Goal: Task Accomplishment & Management: Complete application form

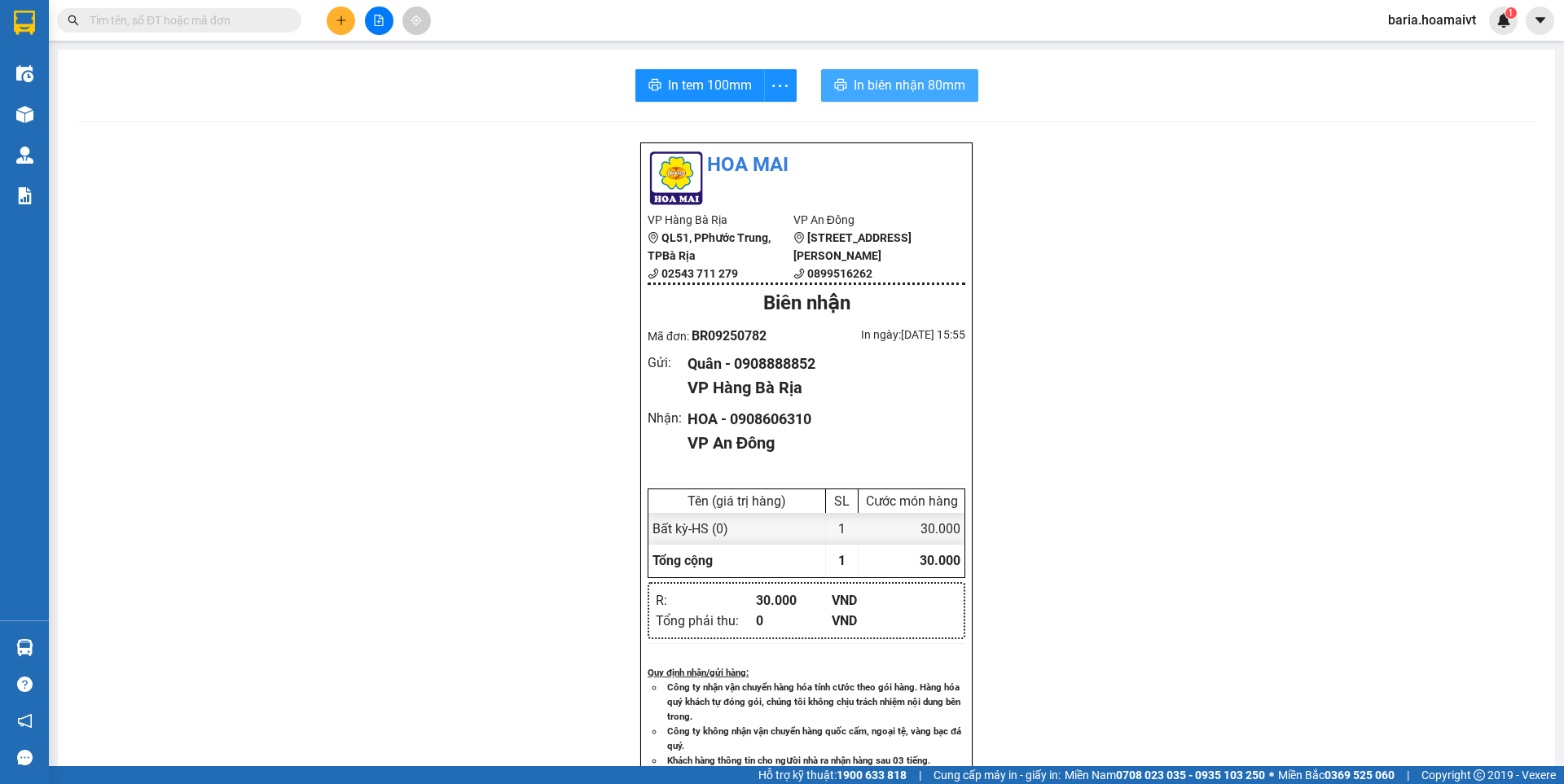
click at [913, 84] on span "In biên nhận 80mm" at bounding box center [910, 85] width 112 height 20
click at [211, 18] on input "text" at bounding box center [185, 20] width 192 height 18
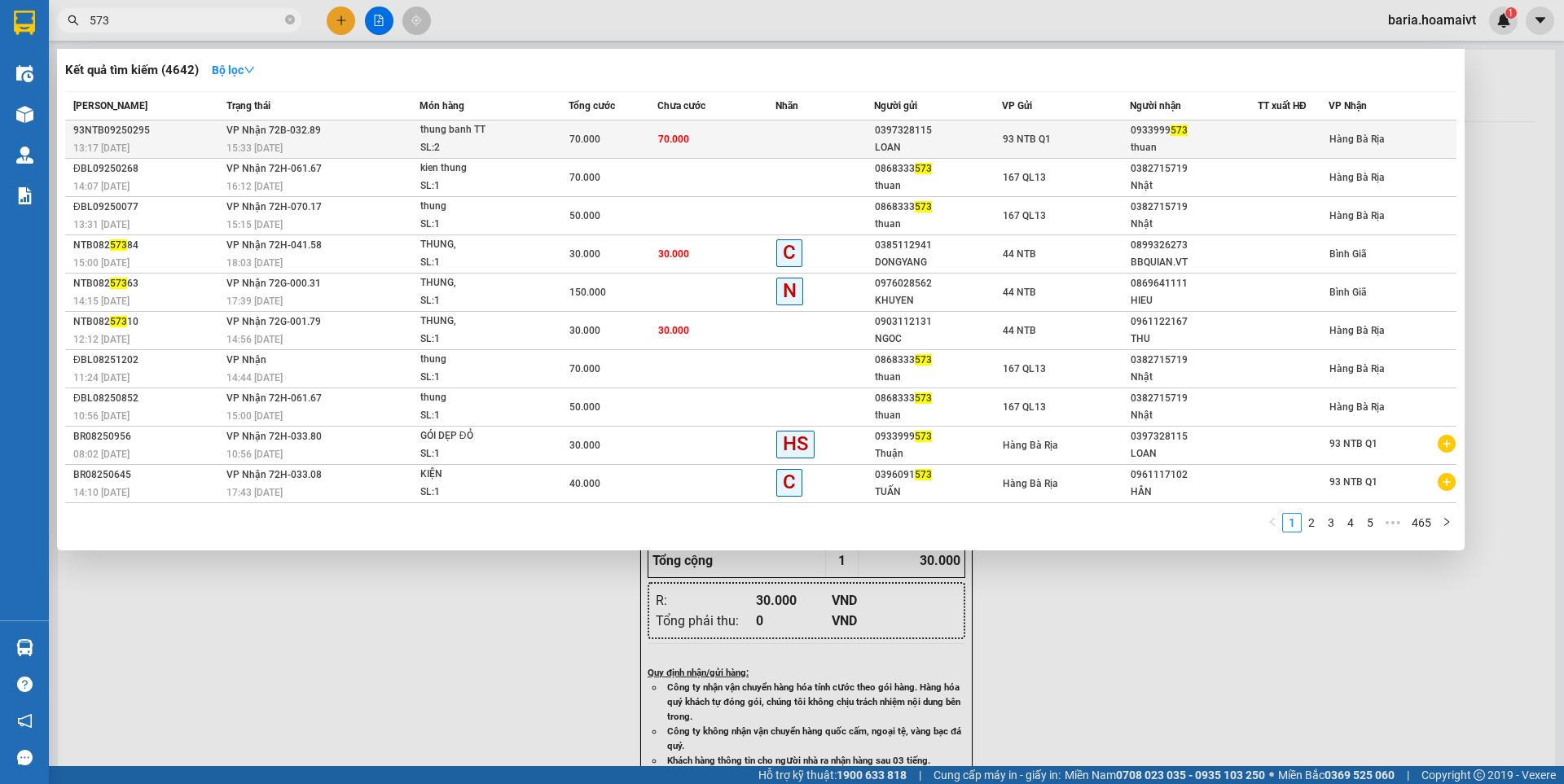
type input "573"
click at [1161, 140] on div "thuan" at bounding box center [1193, 148] width 127 height 17
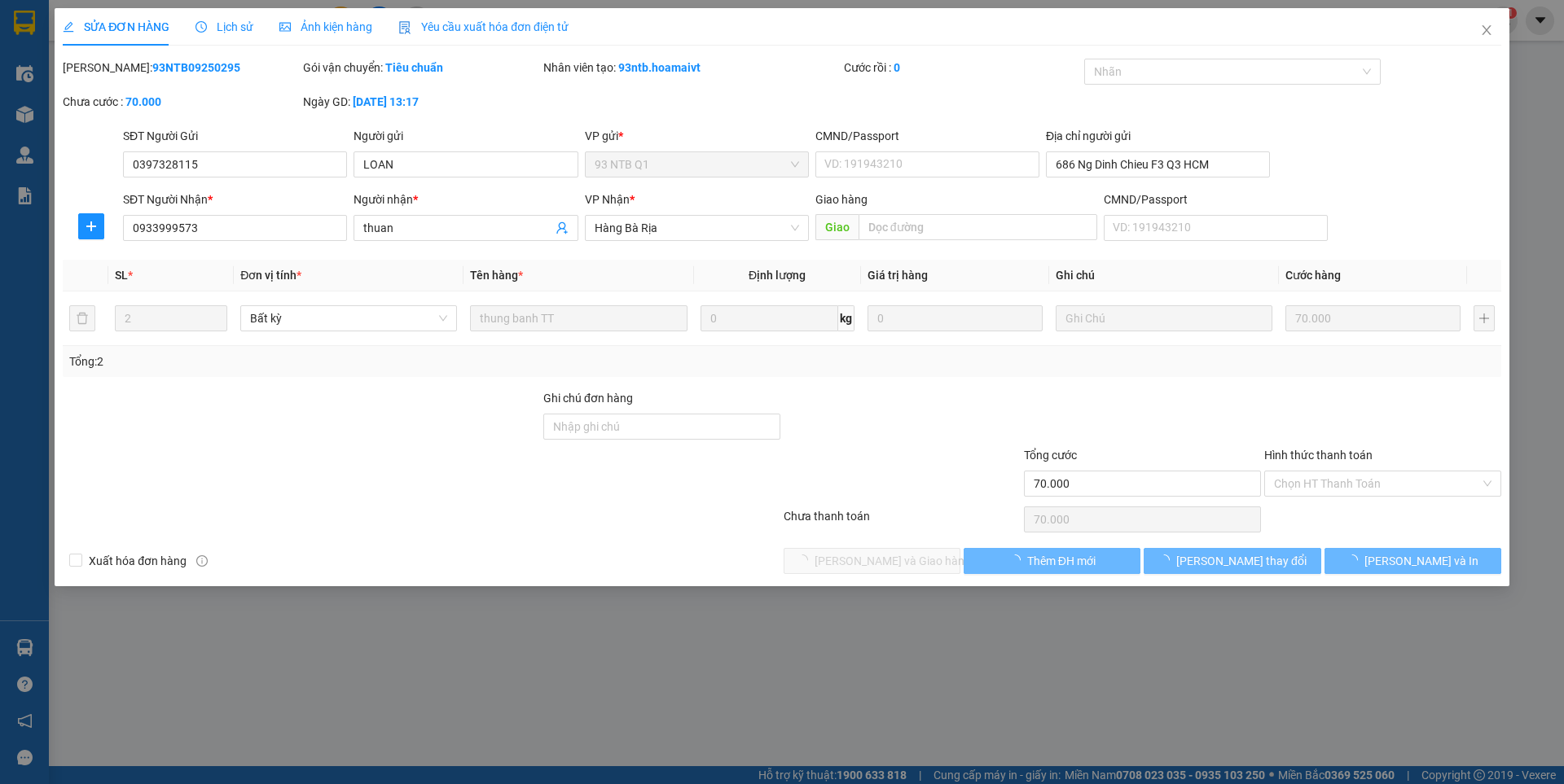
type input "0397328115"
type input "LOAN"
type input "686 Ng Dinh Chieu F3 Q3 HCM"
type input "0933999573"
type input "thuan"
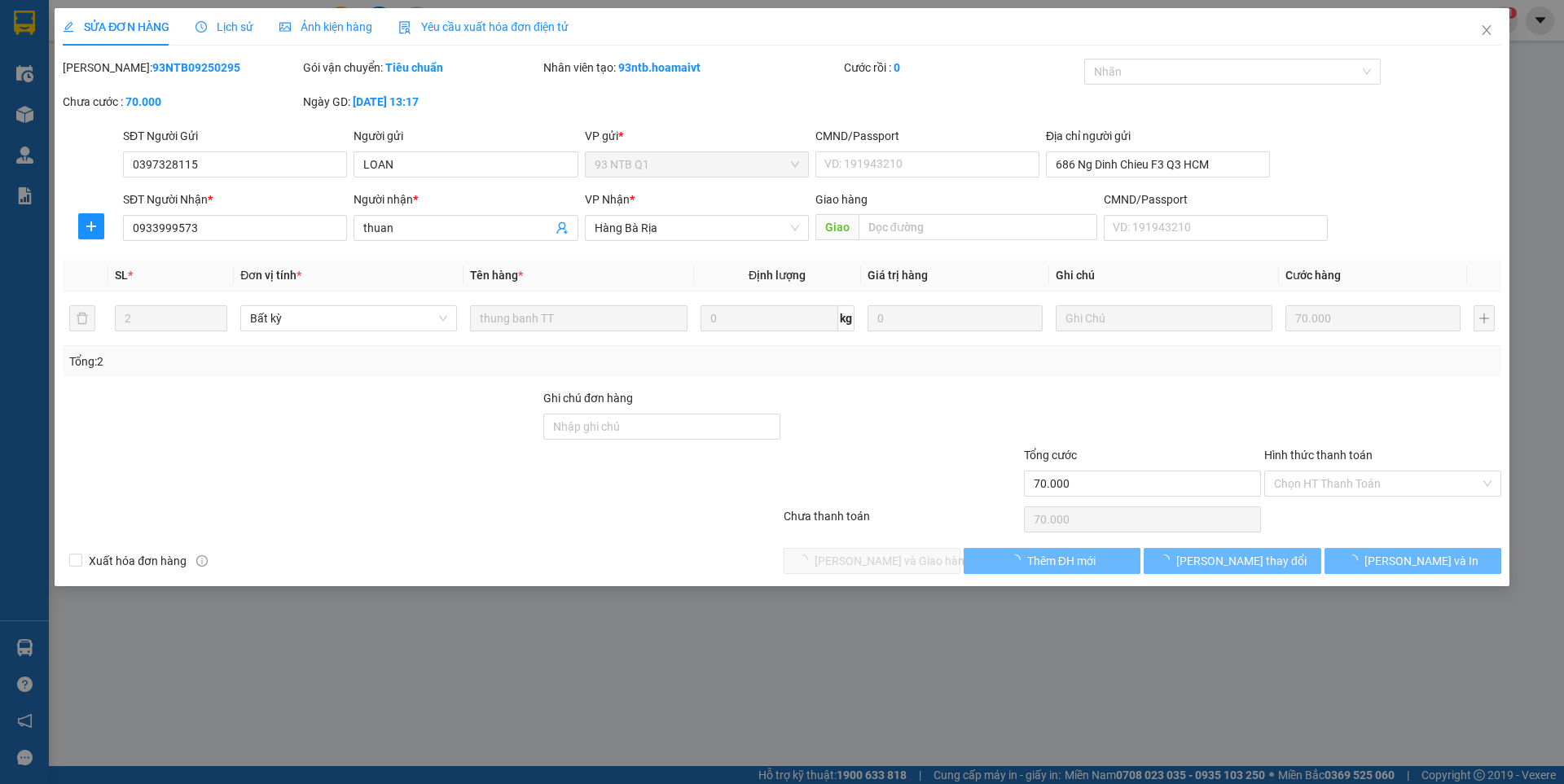
type input "70.000"
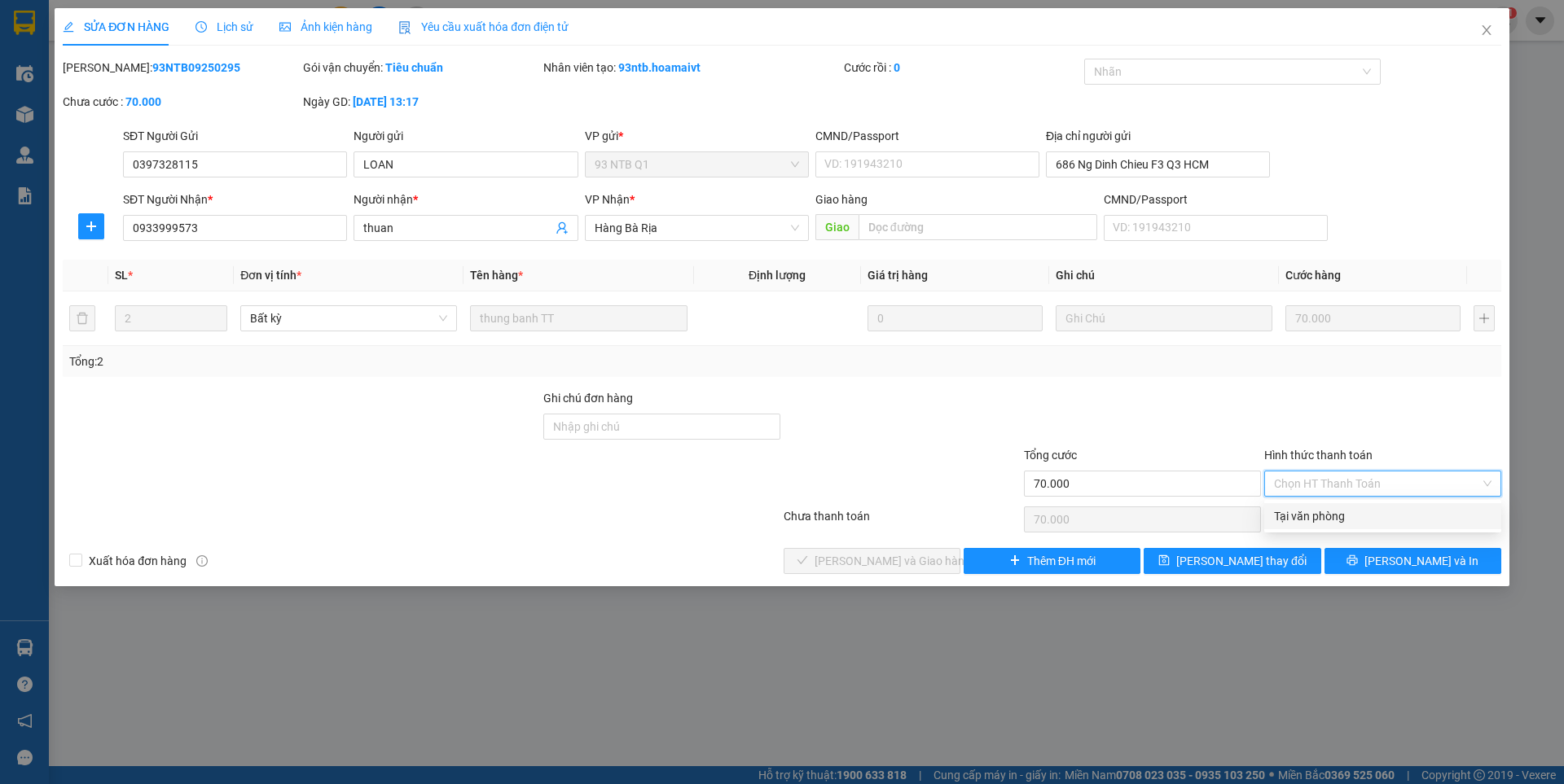
click at [1302, 521] on div "Tại văn phòng" at bounding box center [1382, 516] width 217 height 18
type input "0"
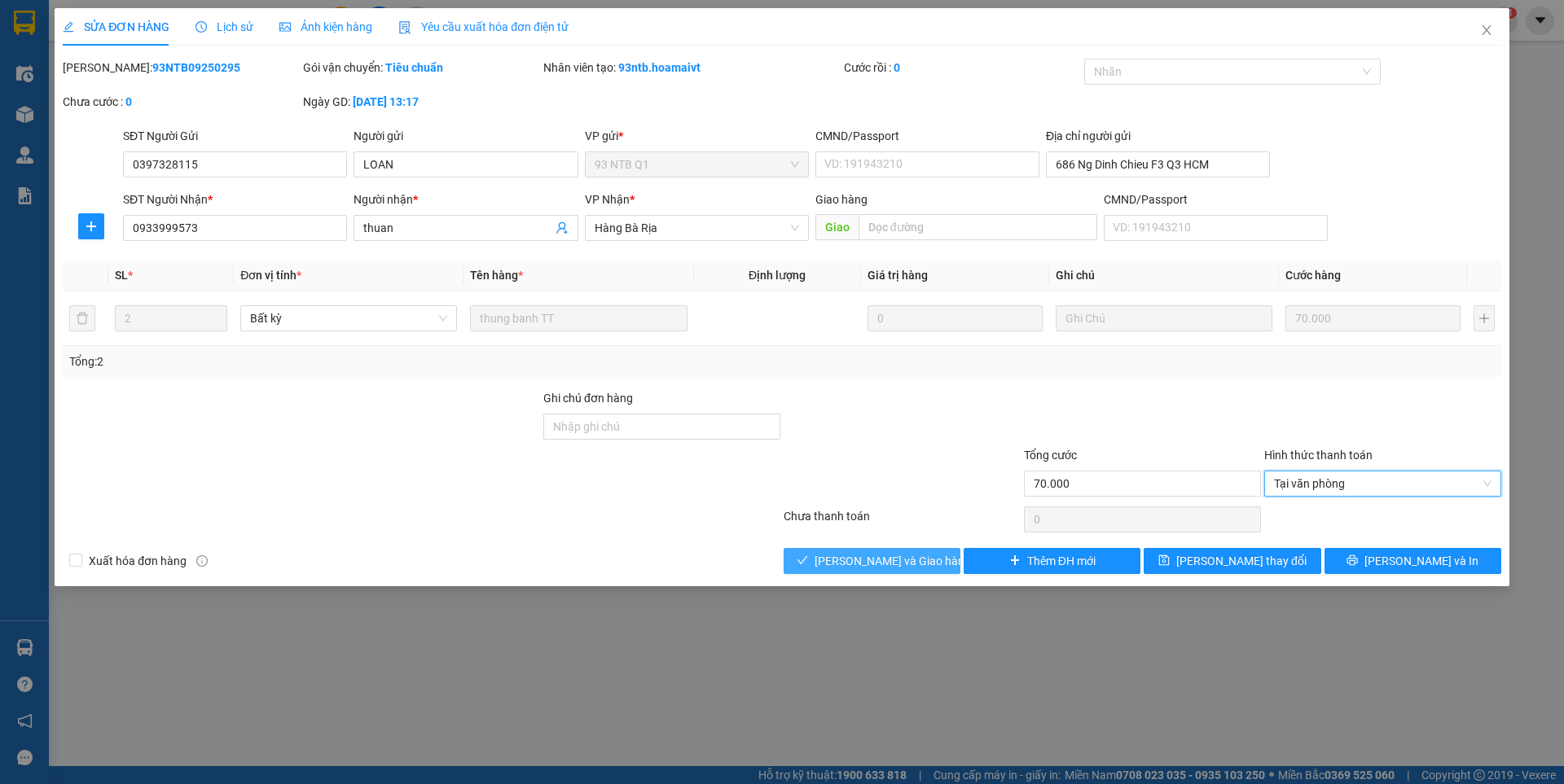
click at [923, 561] on span "[PERSON_NAME] và Giao hàng" at bounding box center [893, 561] width 156 height 18
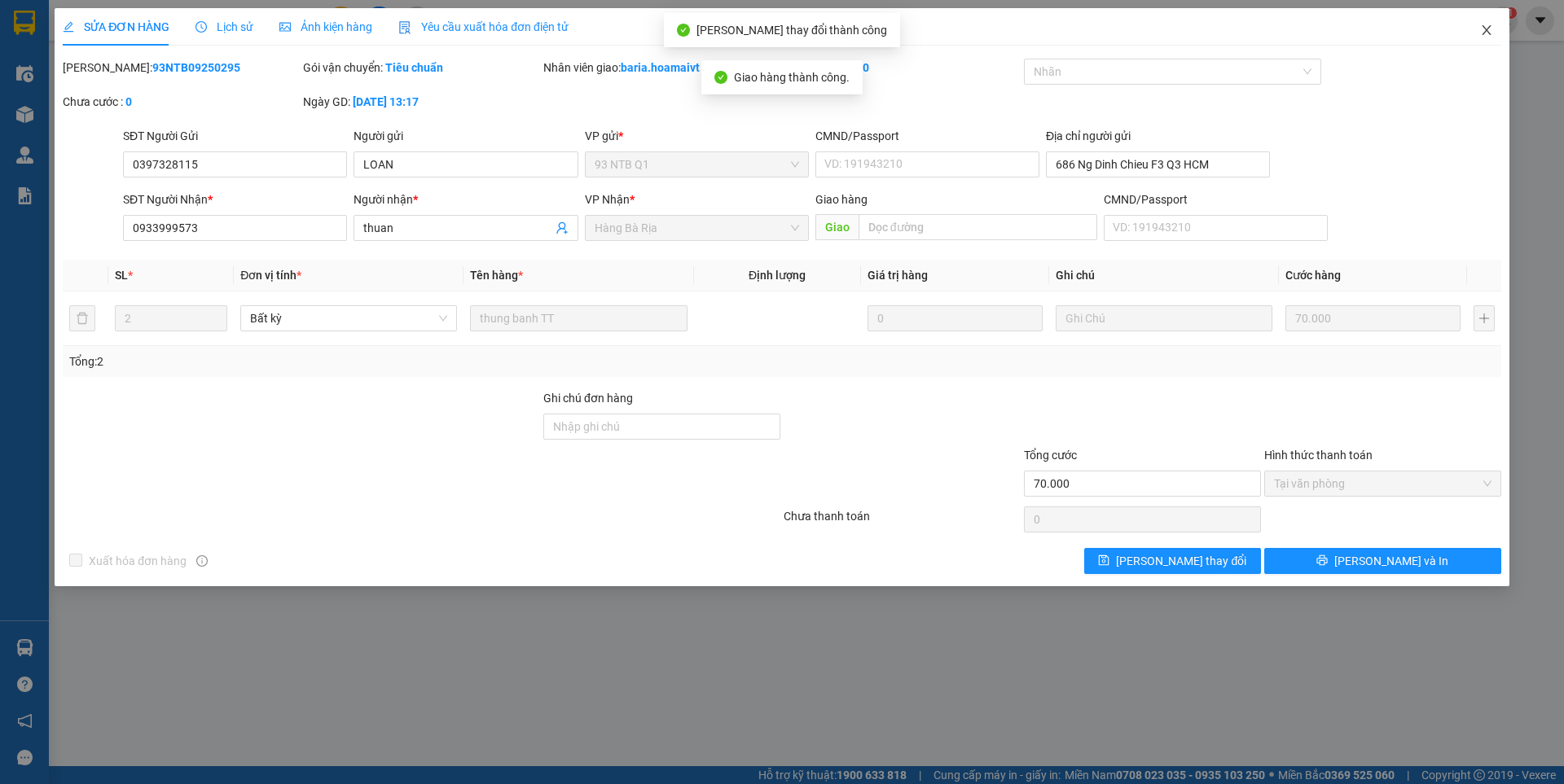
drag, startPoint x: 1486, startPoint y: 37, endPoint x: 1049, endPoint y: 70, distance: 438.2
click at [1485, 35] on icon "close" at bounding box center [1486, 29] width 13 height 13
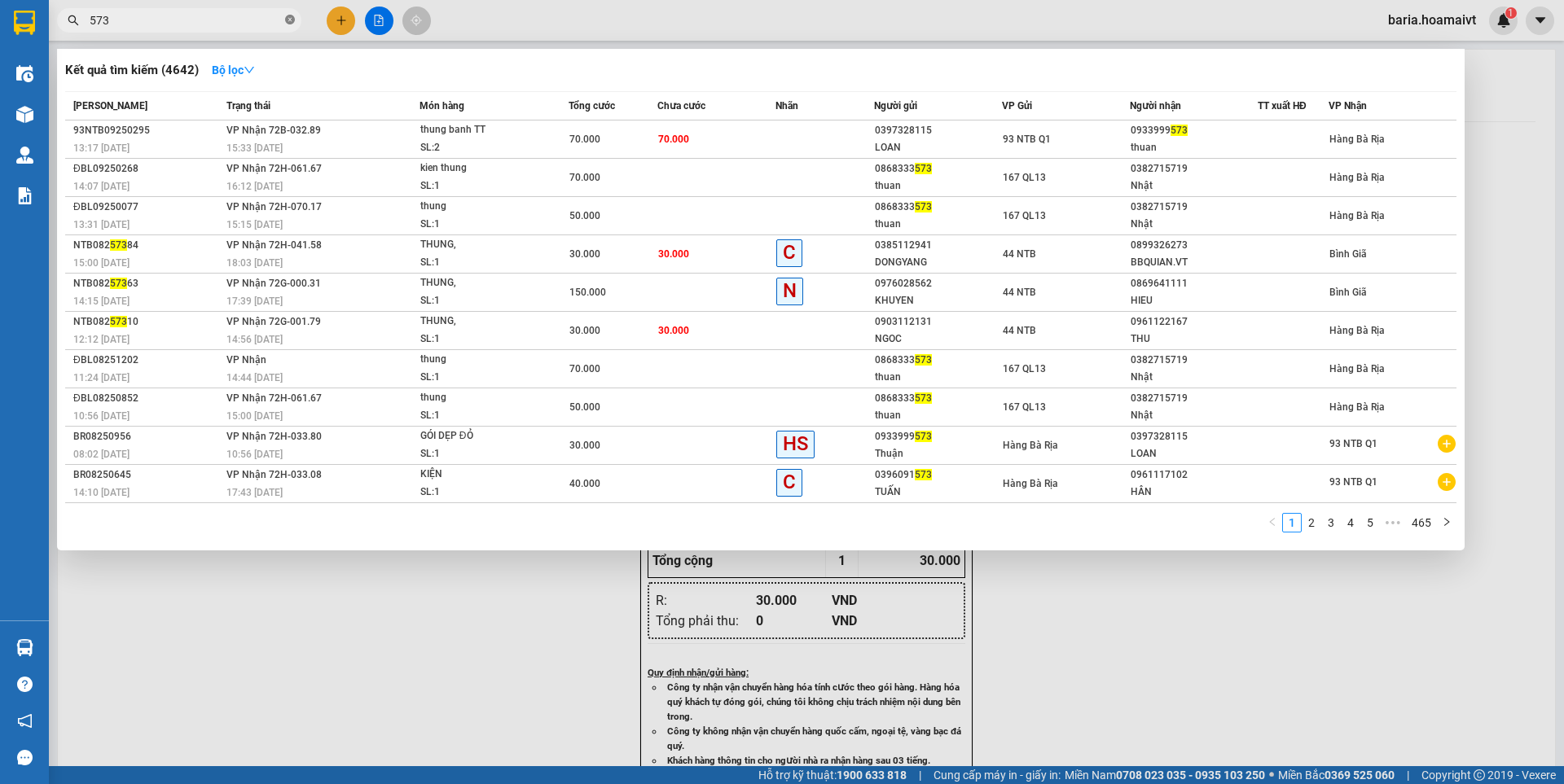
click at [288, 19] on icon "close-circle" at bounding box center [290, 19] width 10 height 10
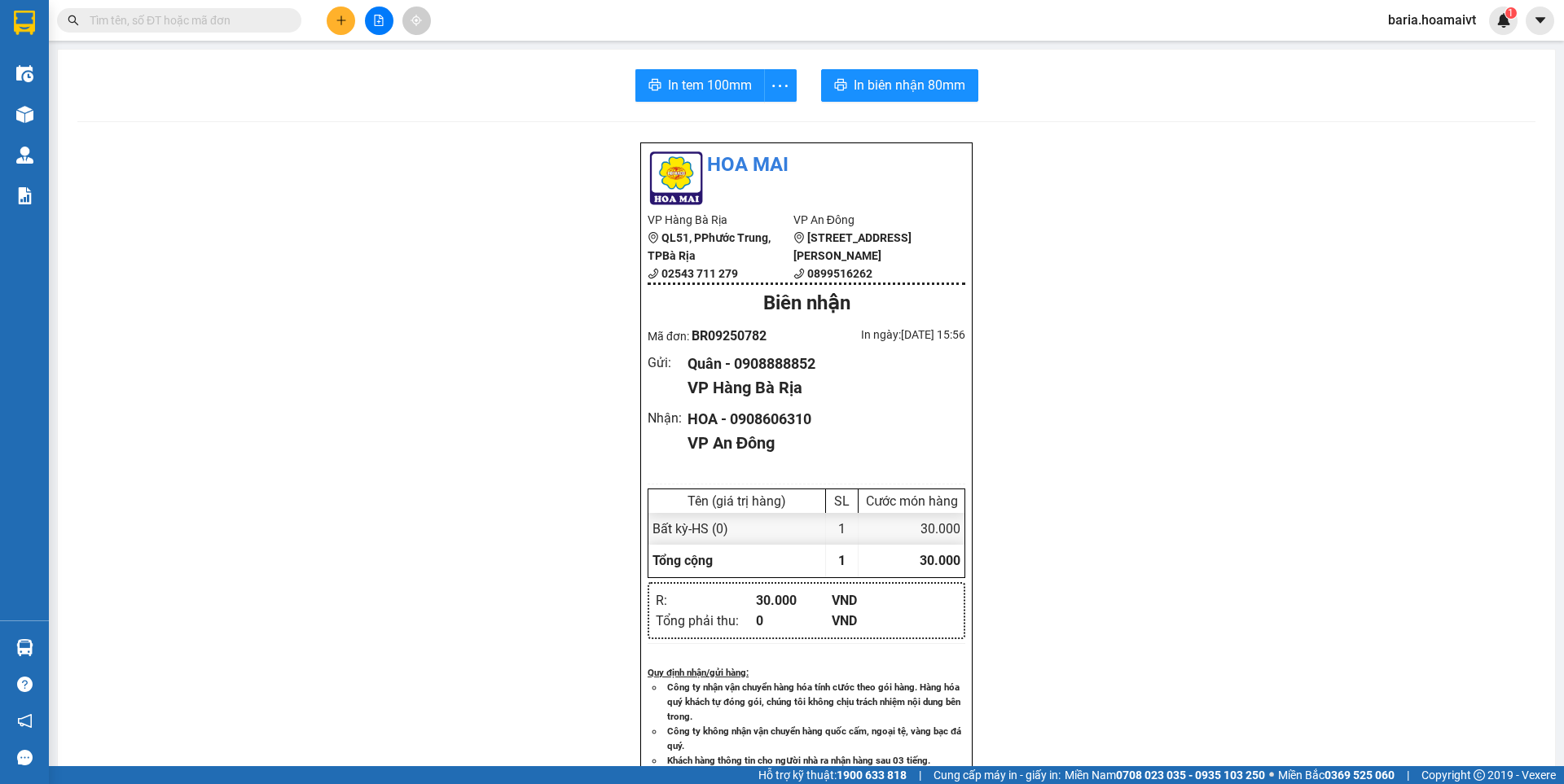
type input "0"
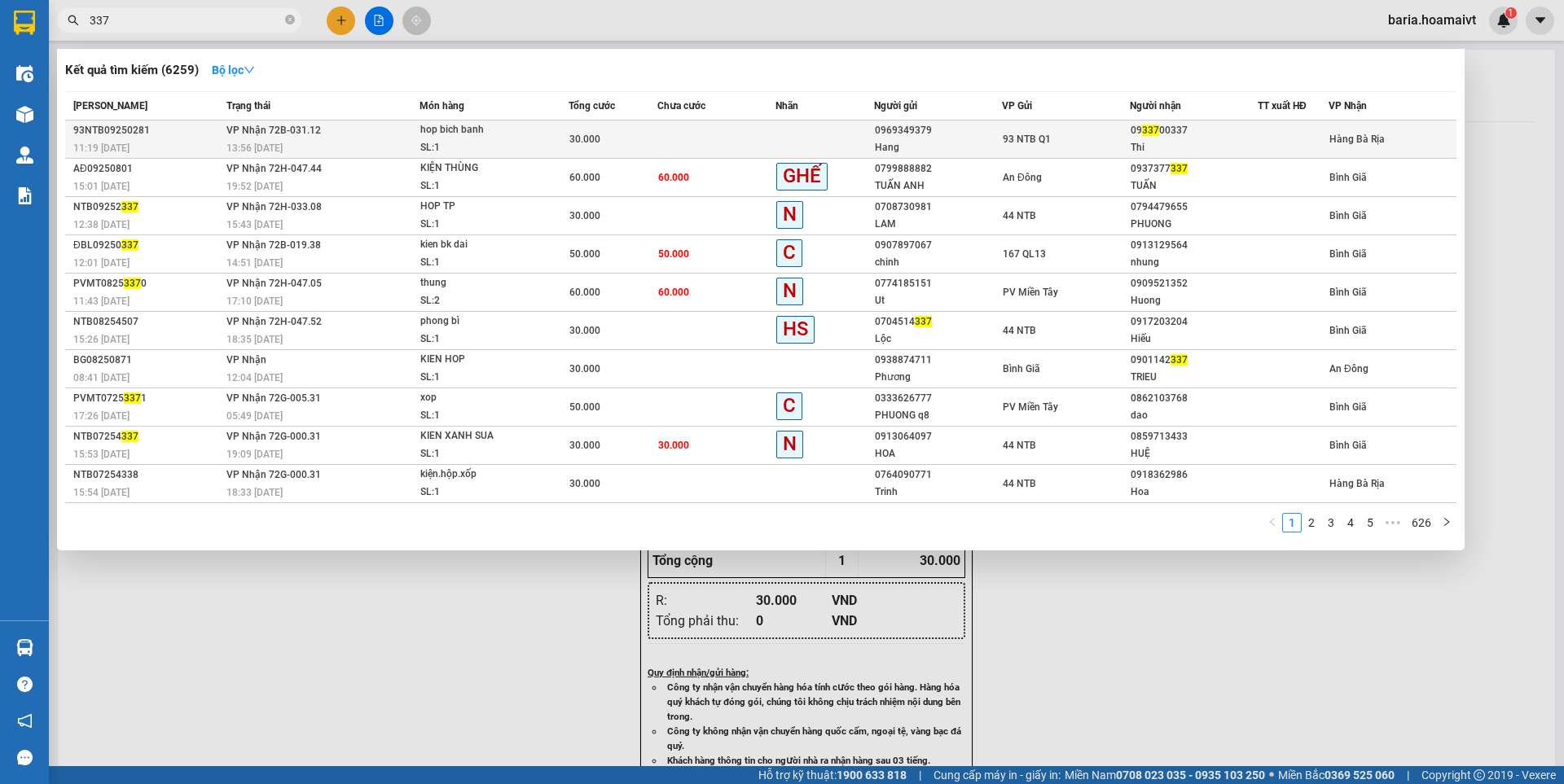
type input "337"
click at [1298, 127] on td at bounding box center [1293, 140] width 71 height 39
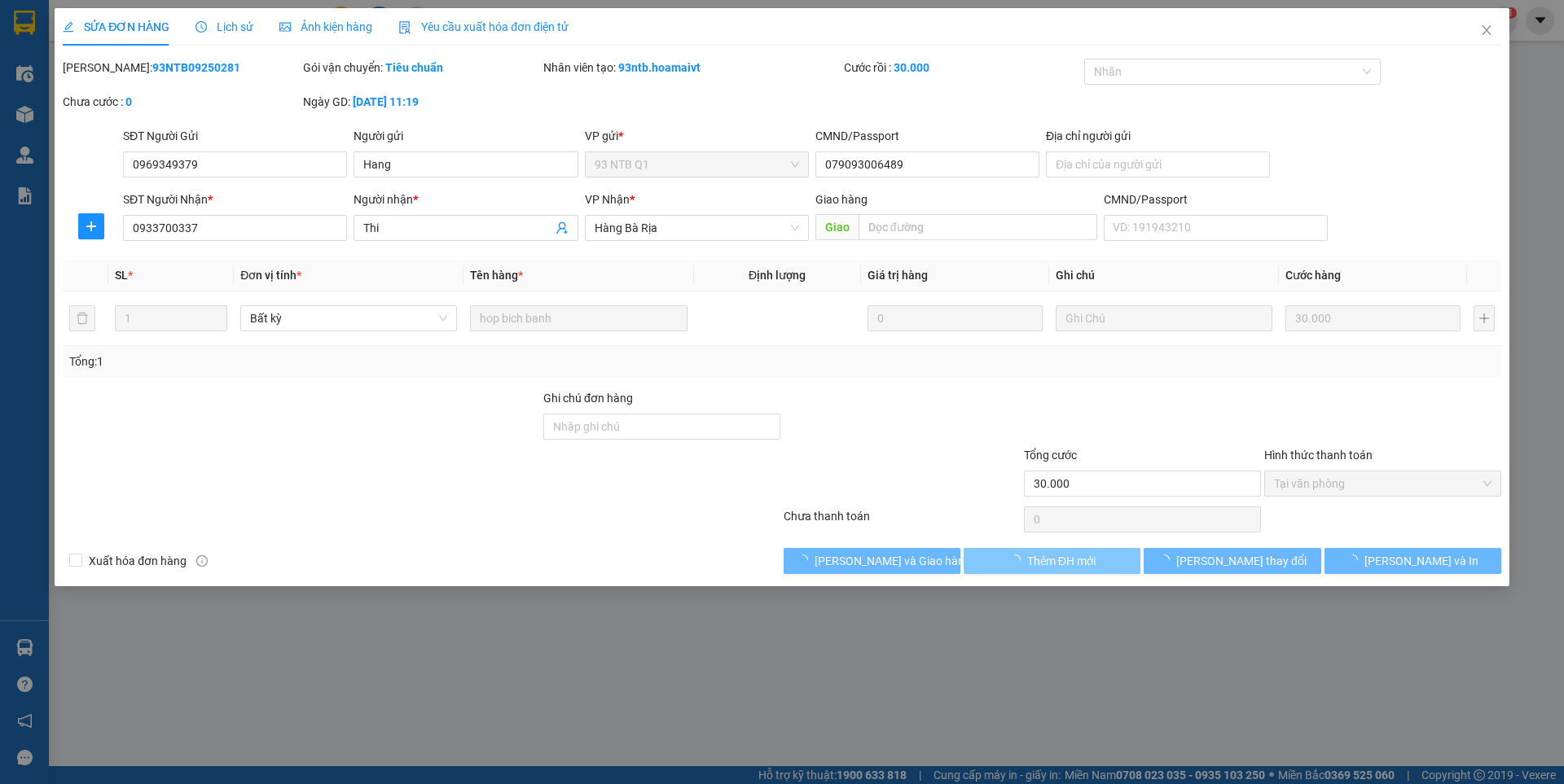
type input "0969349379"
type input "Hang"
type input "079093006489"
type input "0933700337"
type input "Thi"
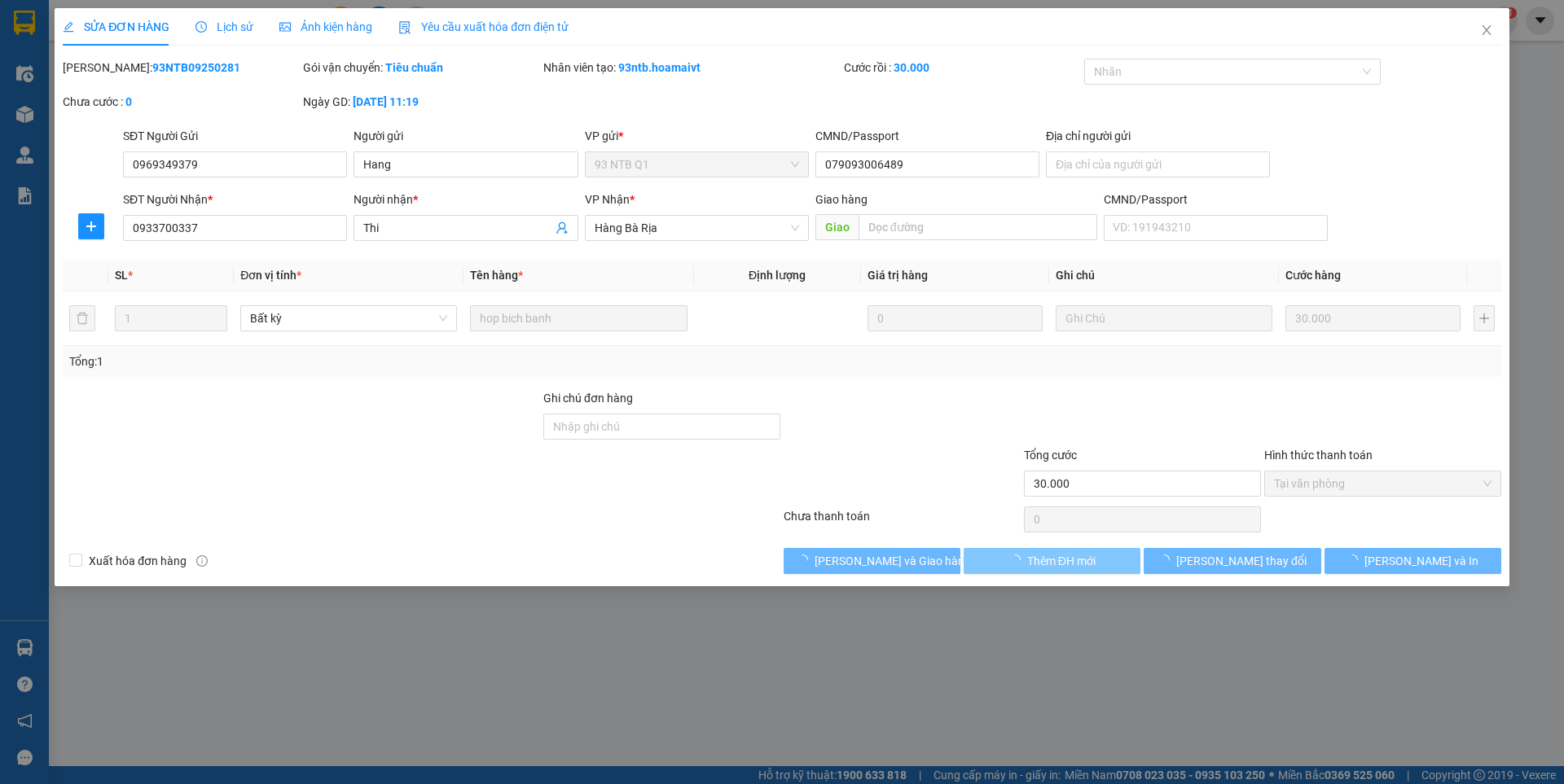
type input "30.000"
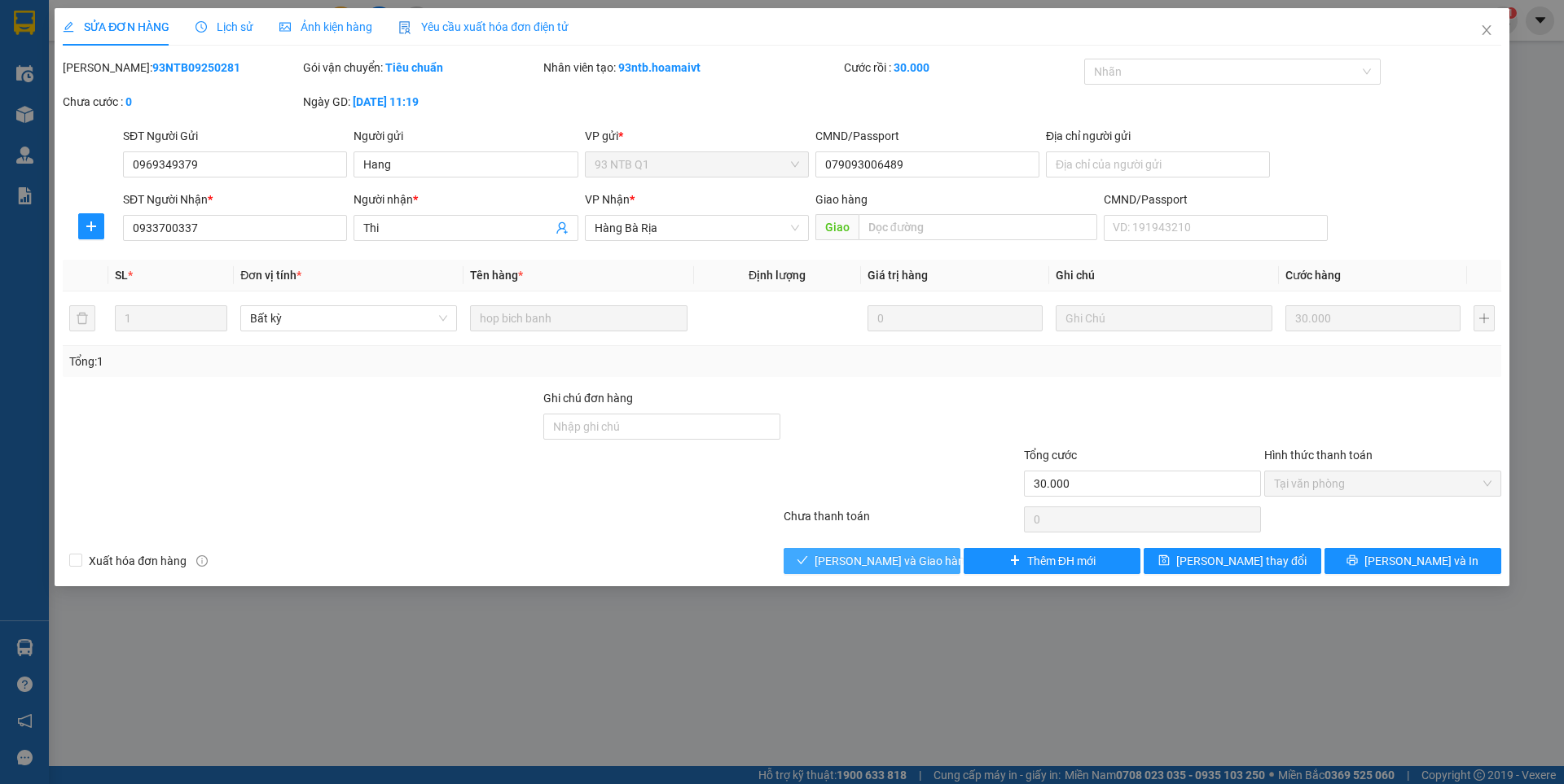
click at [923, 563] on span "[PERSON_NAME] và Giao hàng" at bounding box center [893, 561] width 156 height 18
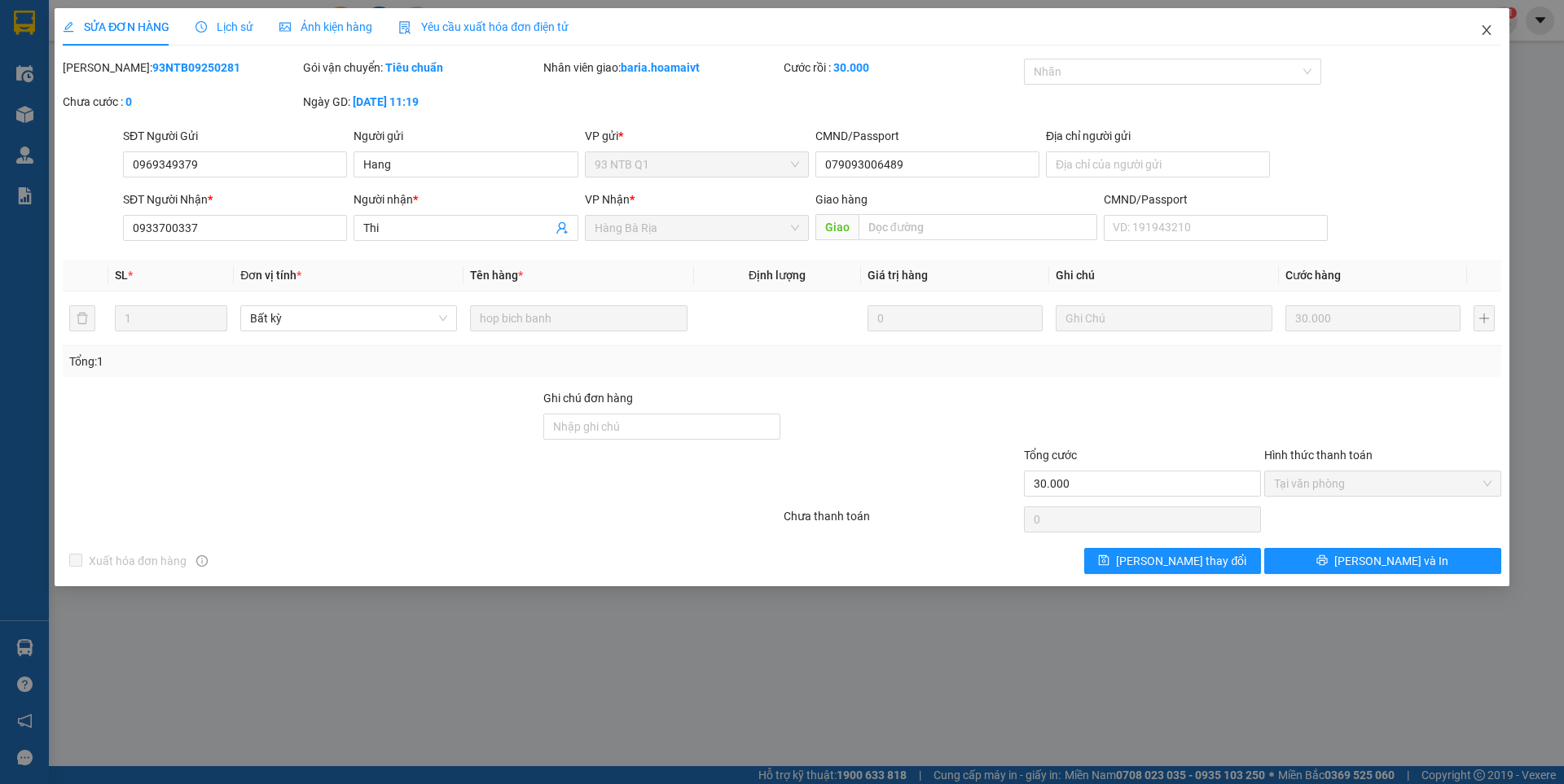
click at [1483, 33] on icon "close" at bounding box center [1486, 29] width 13 height 13
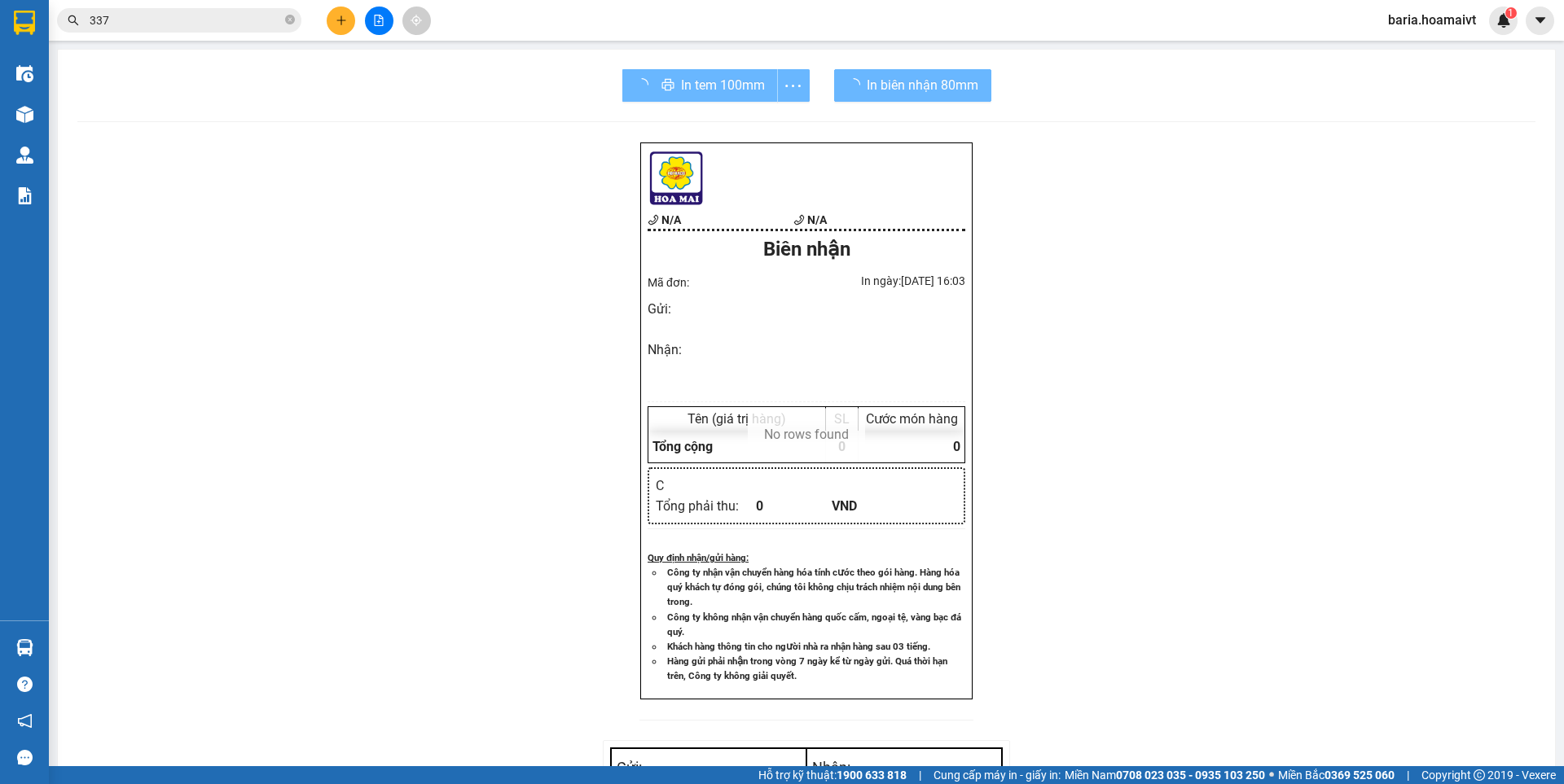
click at [288, 21] on icon "close-circle" at bounding box center [290, 19] width 10 height 10
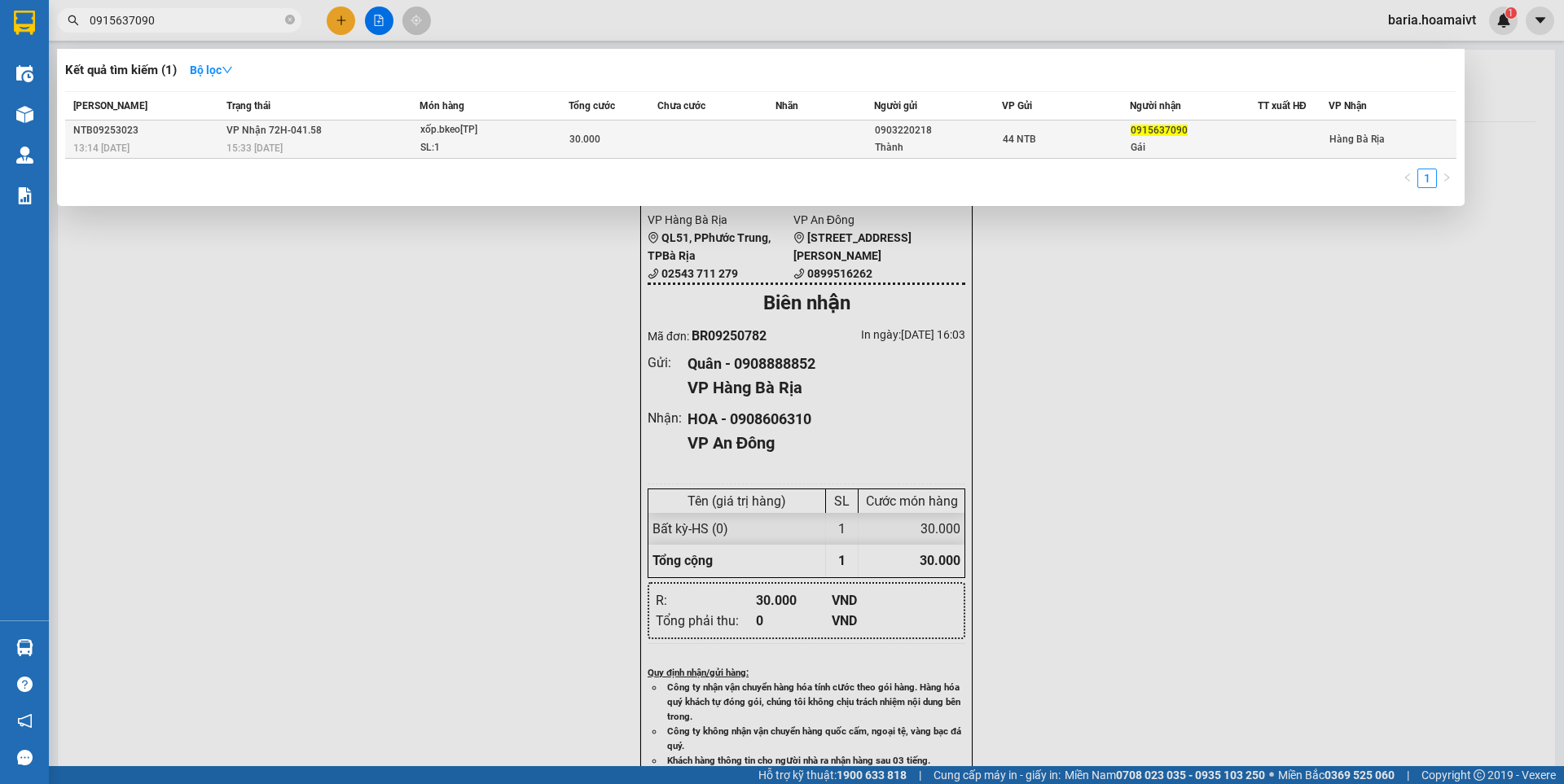
type input "0915637090"
click at [1155, 137] on div "0915637090" at bounding box center [1193, 130] width 127 height 17
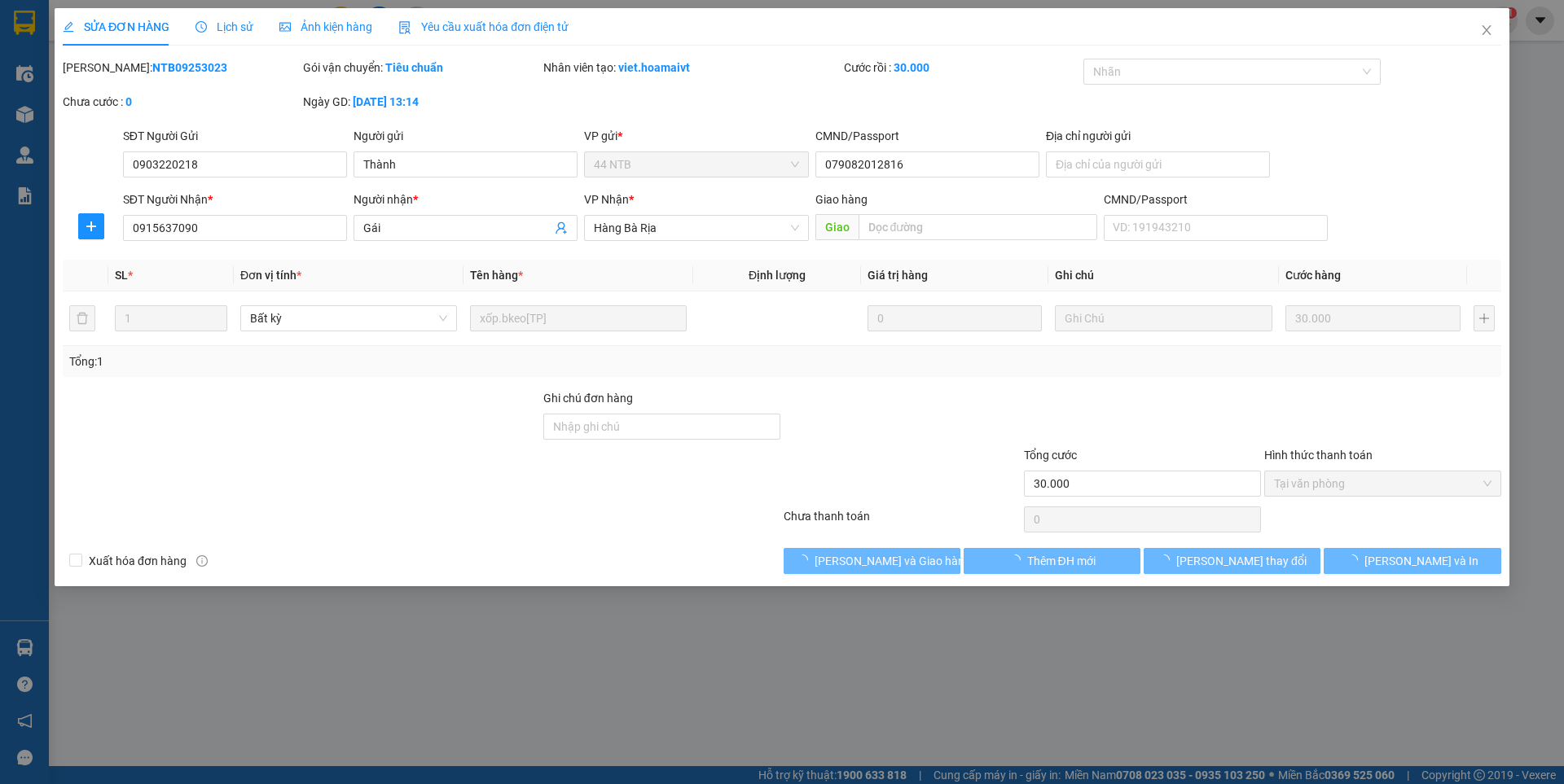
type input "0903220218"
type input "Thành"
type input "079082012816"
type input "0915637090"
type input "Gái"
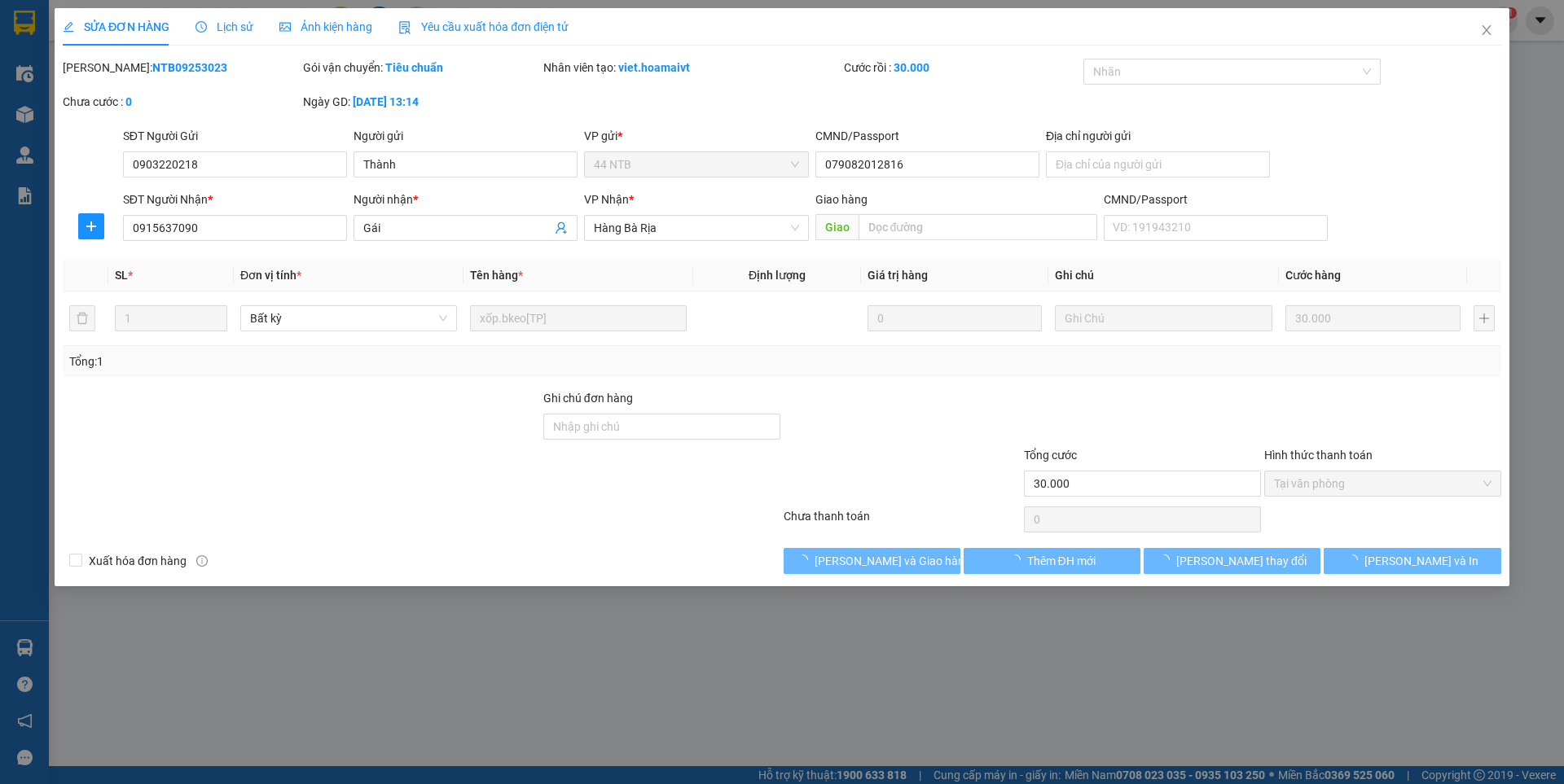
type input "30.000"
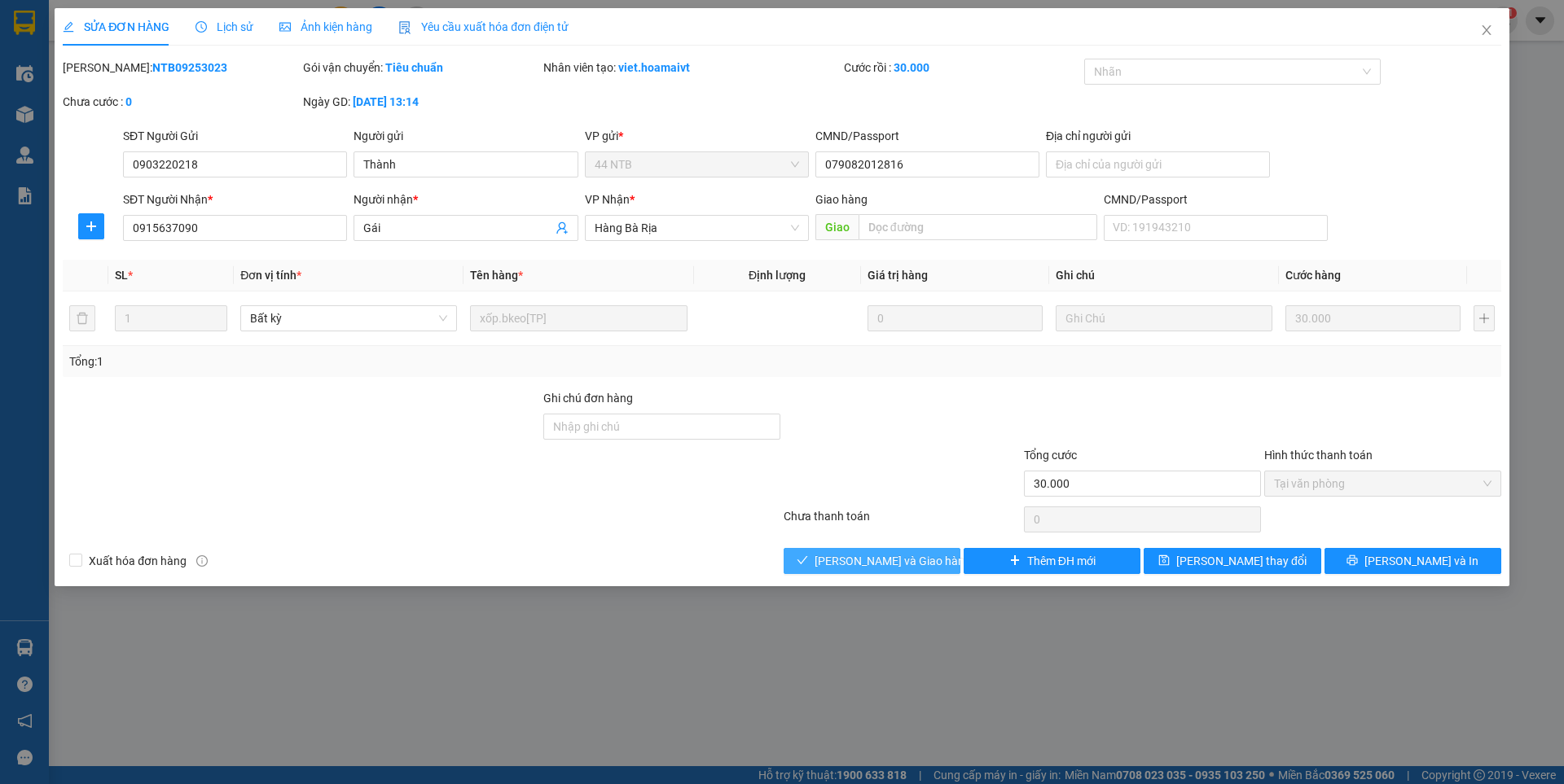
click at [803, 564] on button "[PERSON_NAME] và Giao hàng" at bounding box center [871, 560] width 177 height 26
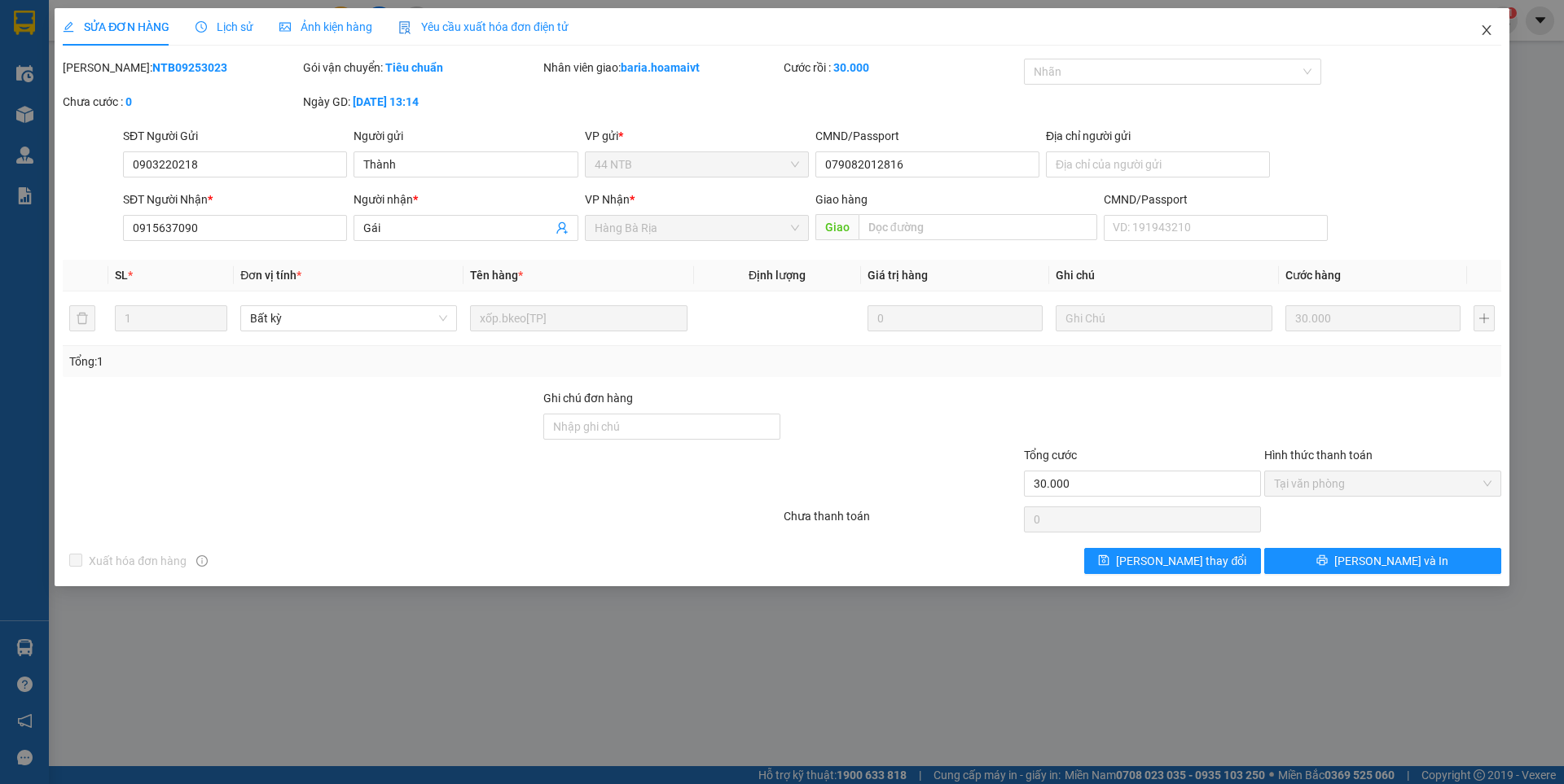
click at [1480, 31] on icon "close" at bounding box center [1486, 29] width 13 height 13
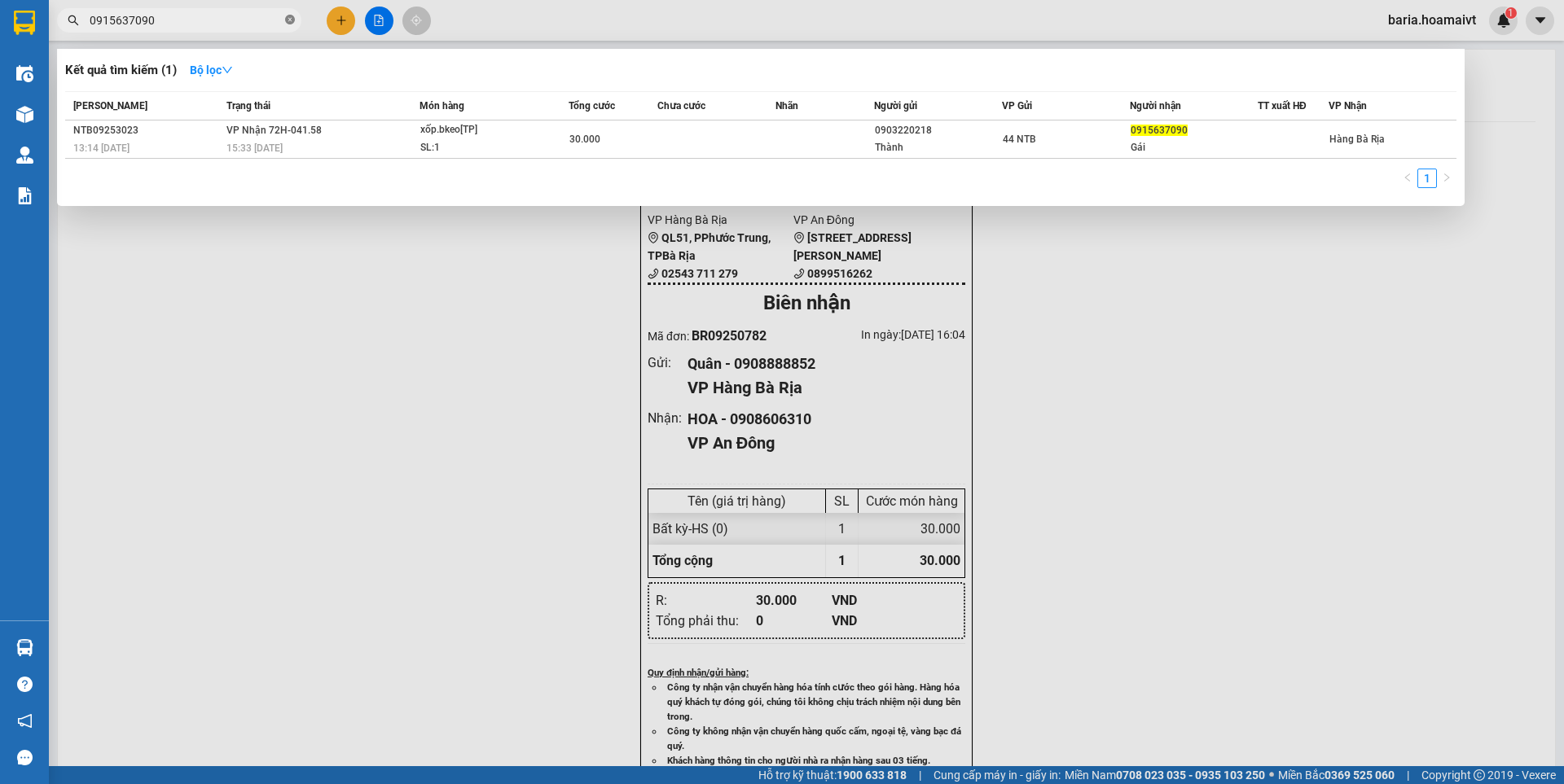
click at [292, 24] on icon "close-circle" at bounding box center [290, 19] width 10 height 10
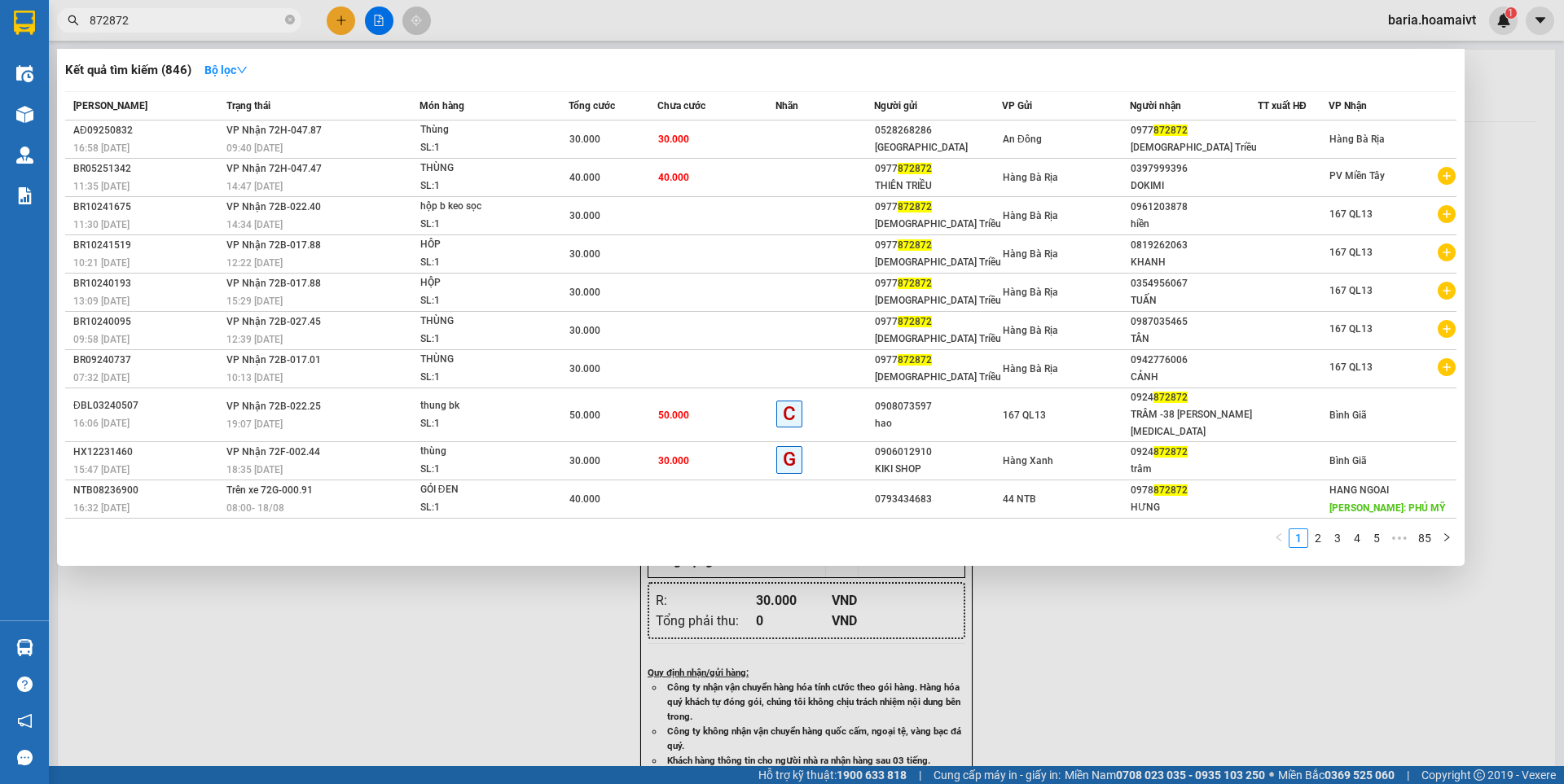
type input "872872"
click at [1265, 683] on div at bounding box center [782, 392] width 1564 height 784
click at [287, 20] on icon "close-circle" at bounding box center [290, 19] width 10 height 10
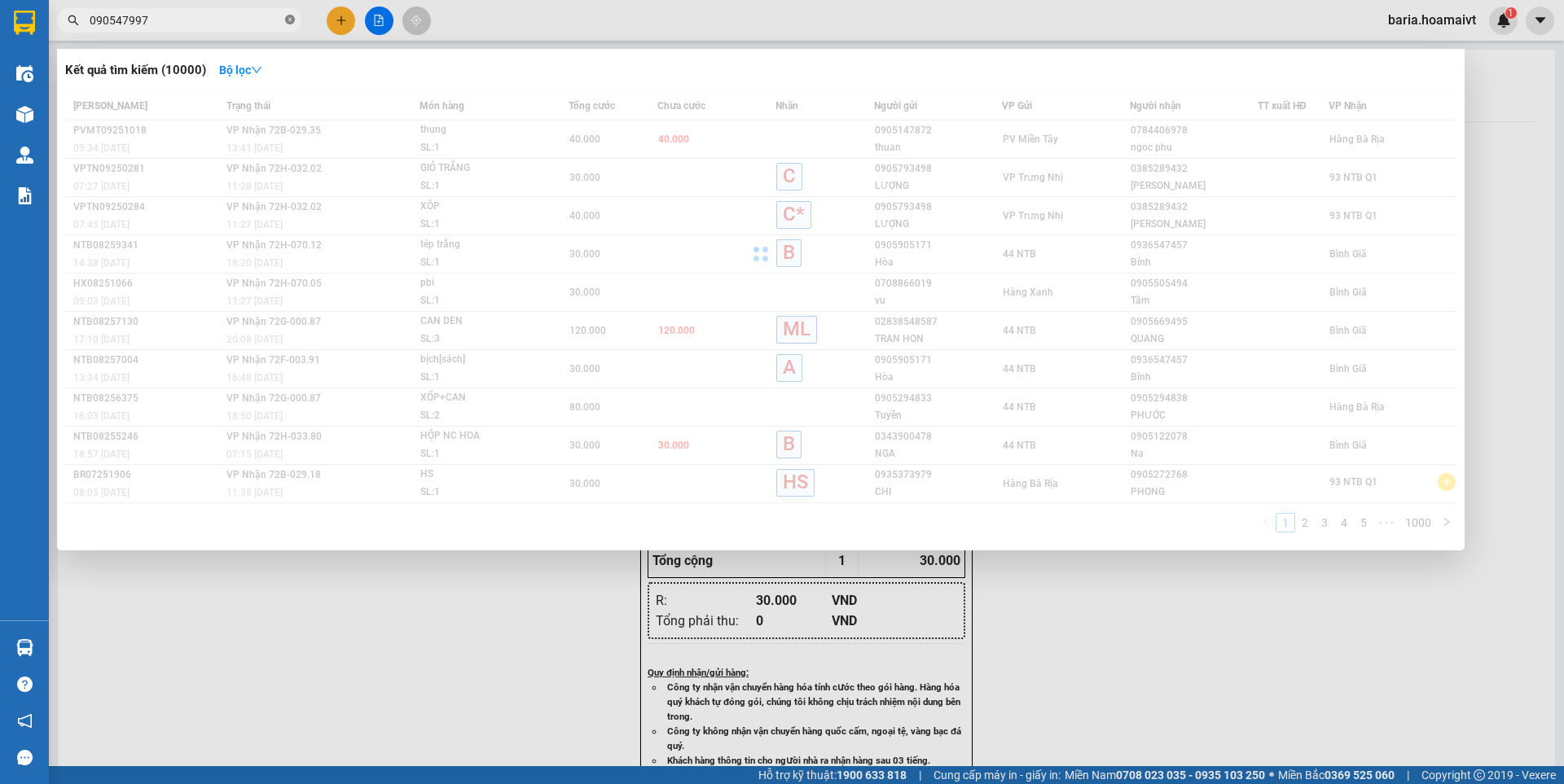
type input "0905479979"
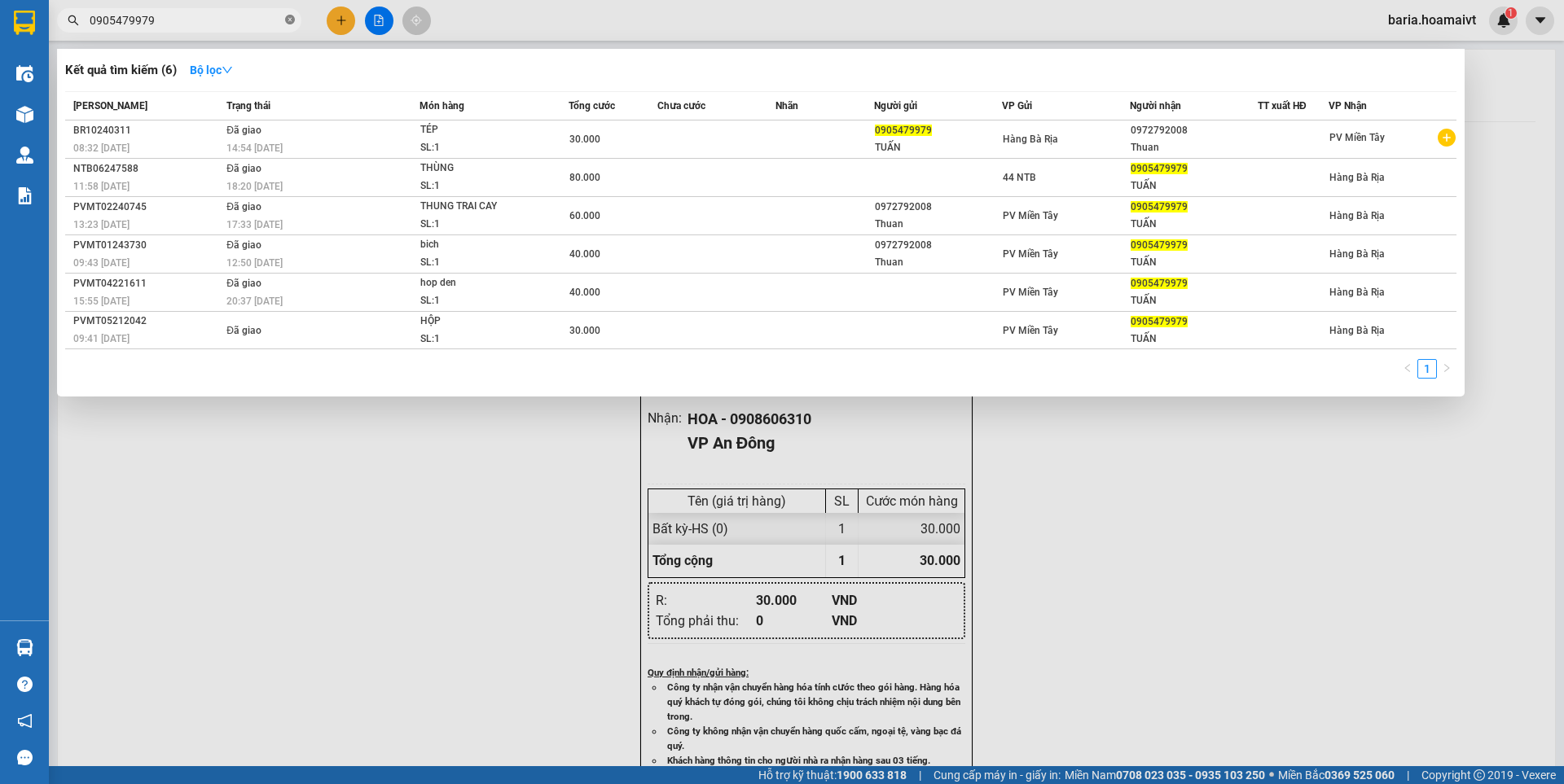
click at [292, 19] on icon "close-circle" at bounding box center [290, 19] width 10 height 10
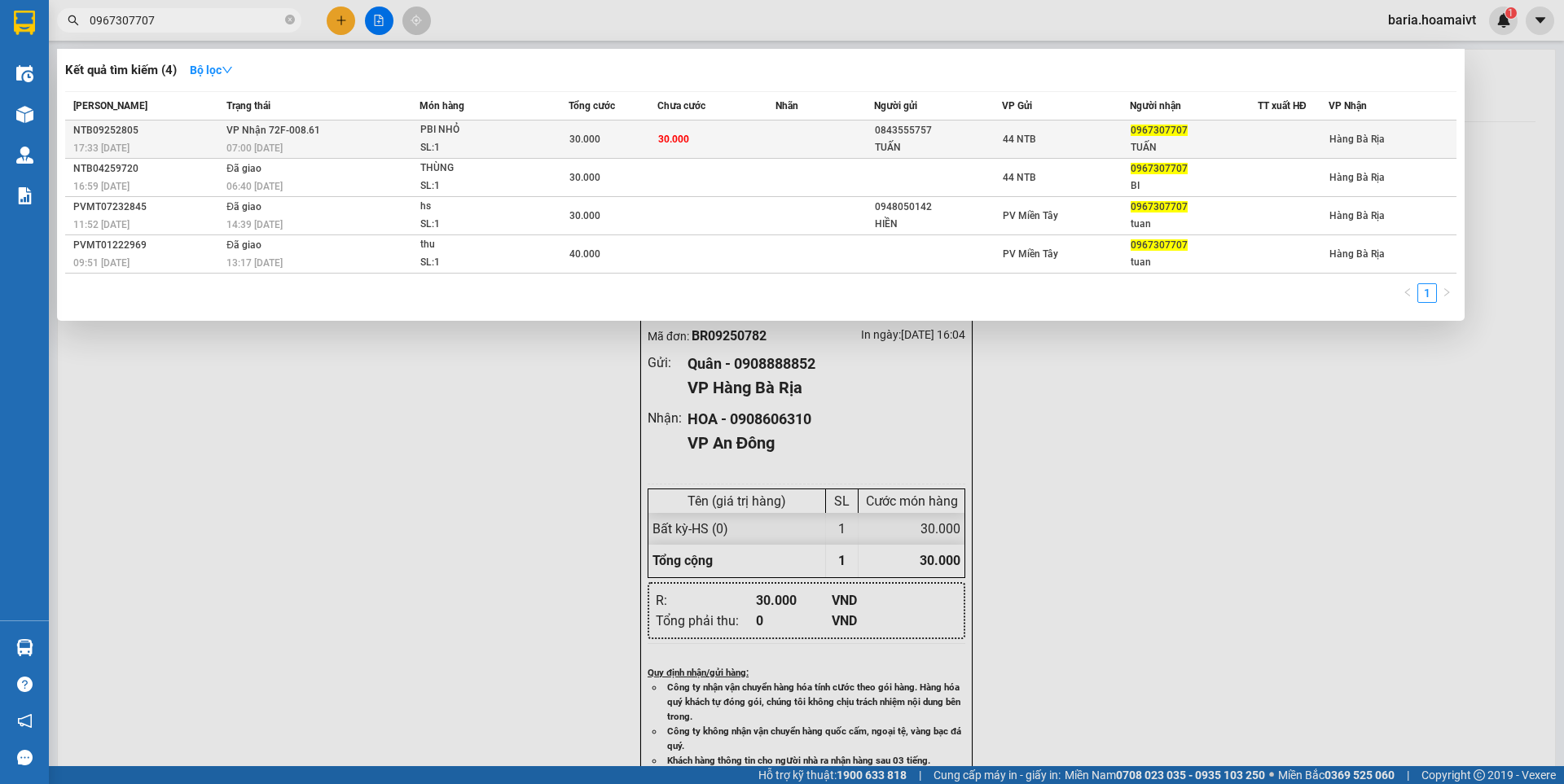
type input "0967307707"
click at [1179, 152] on div "TUẤN" at bounding box center [1193, 148] width 127 height 17
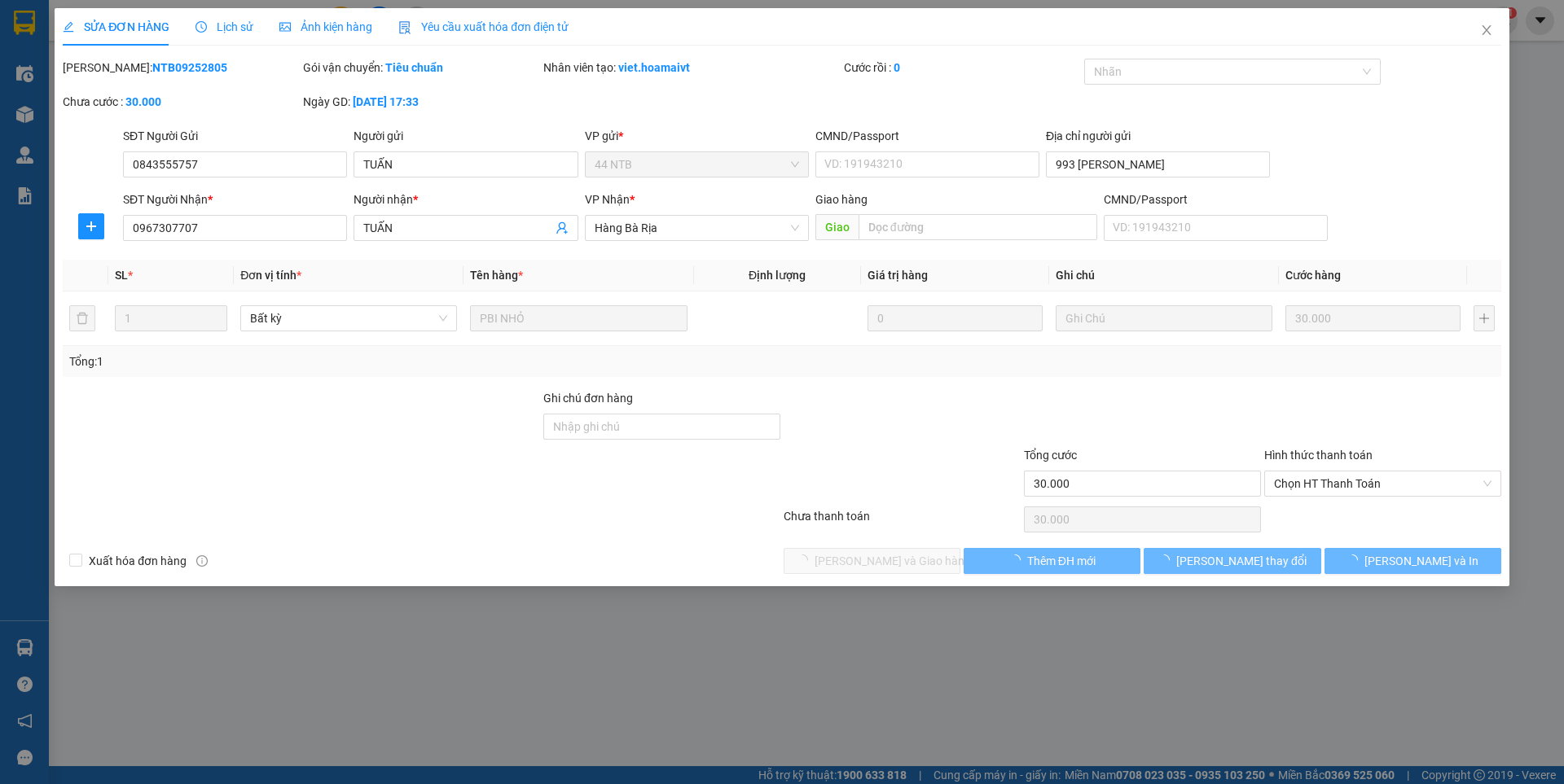
type input "0843555757"
type input "TUẤN"
type input "993 [PERSON_NAME]"
type input "0967307707"
type input "TUẤN"
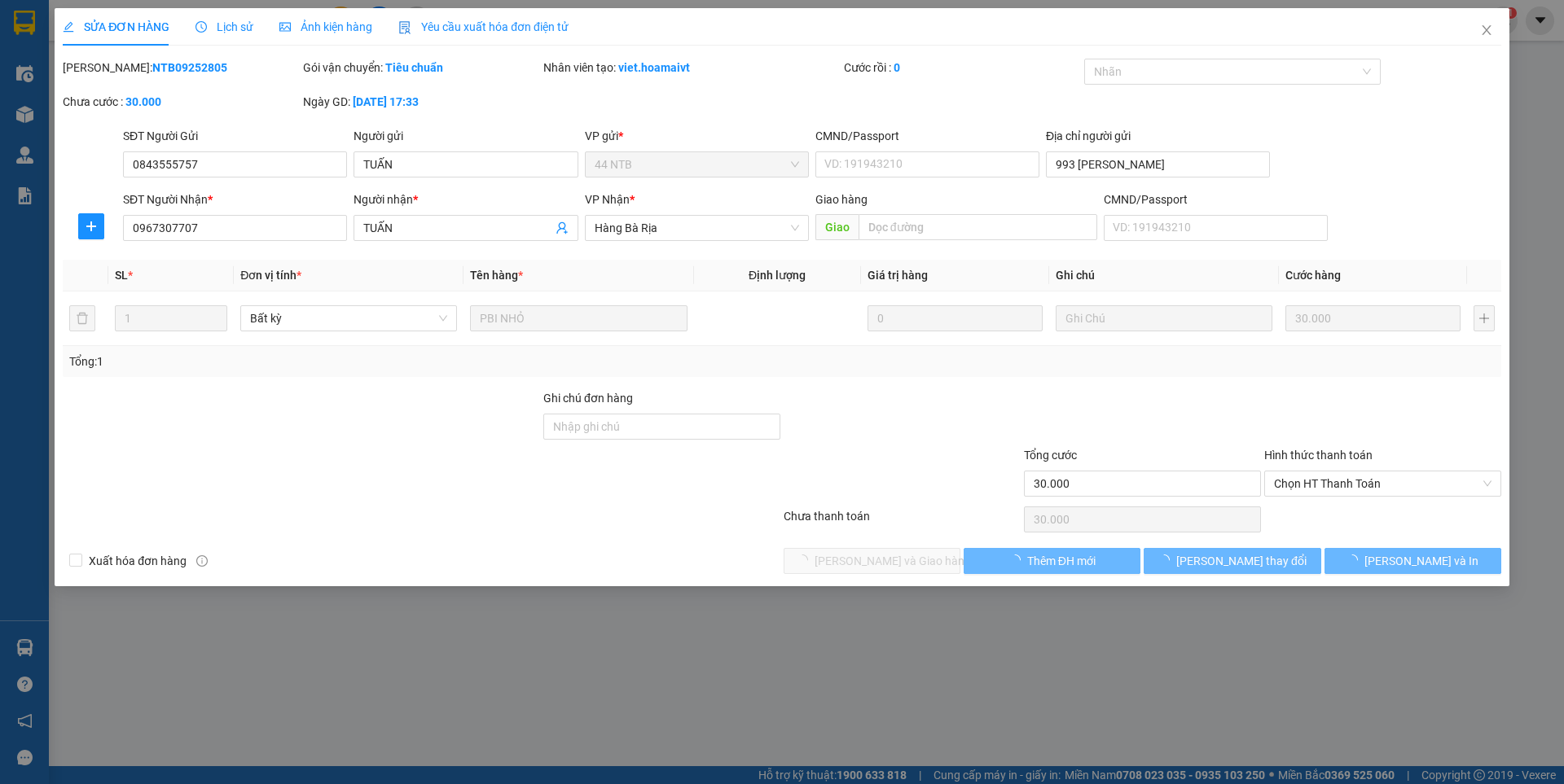
type input "30.000"
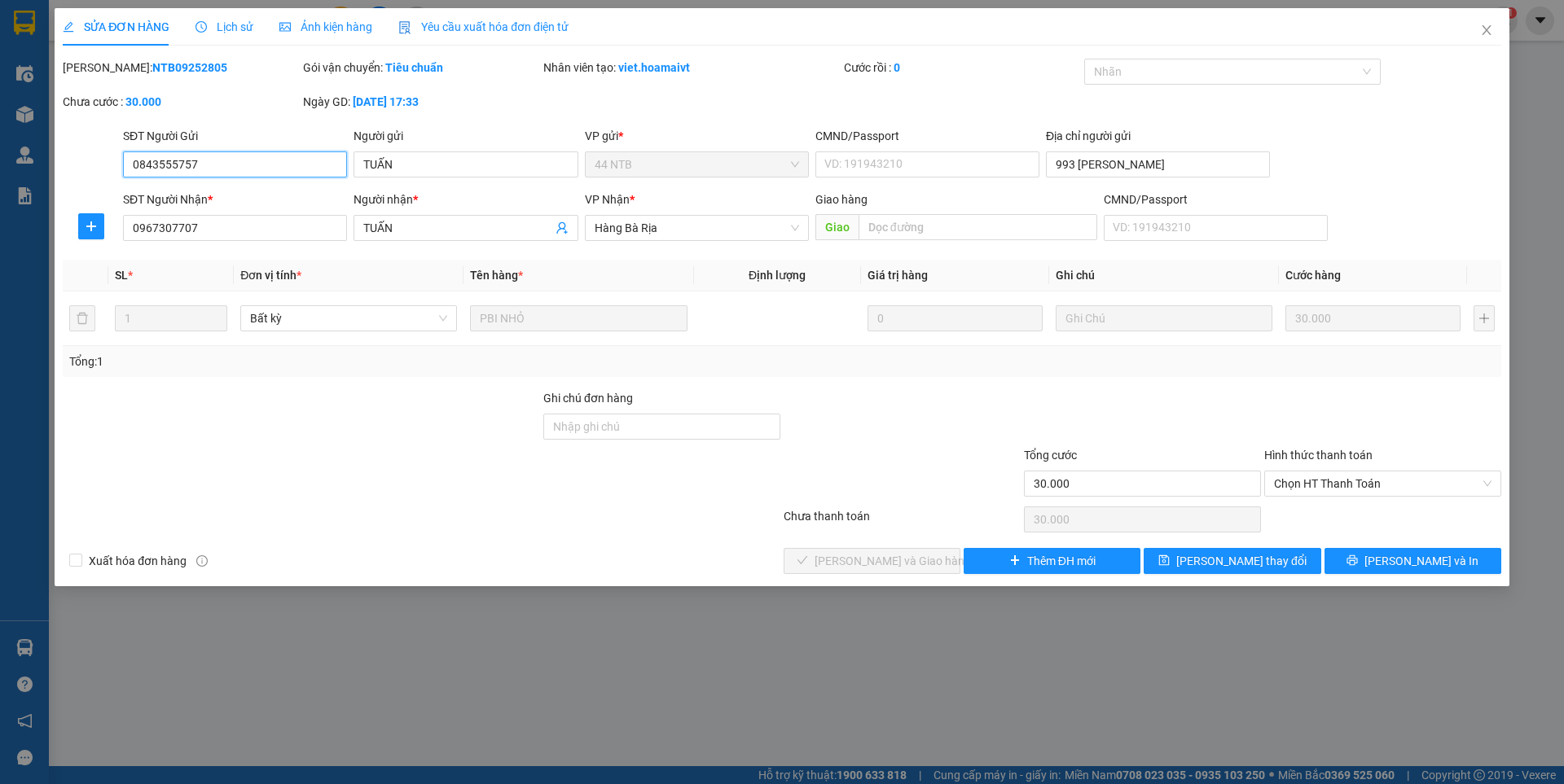
drag, startPoint x: 1322, startPoint y: 477, endPoint x: 1318, endPoint y: 499, distance: 22.4
click at [1322, 476] on span "Chọn HT Thanh Toán" at bounding box center [1382, 483] width 217 height 24
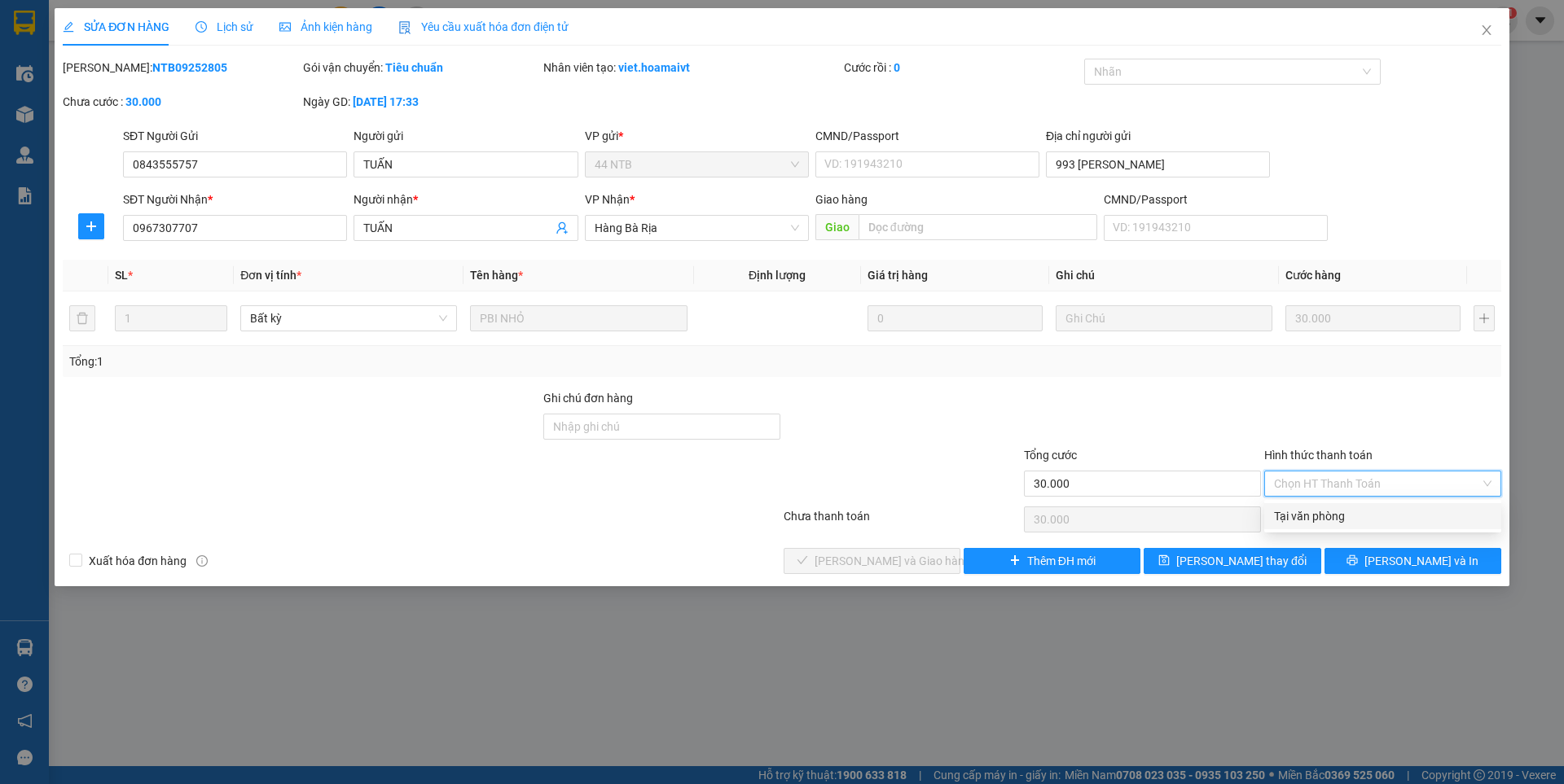
drag, startPoint x: 1313, startPoint y: 521, endPoint x: 994, endPoint y: 578, distance: 324.1
click at [1306, 521] on div "Tại văn phòng" at bounding box center [1382, 516] width 217 height 18
type input "0"
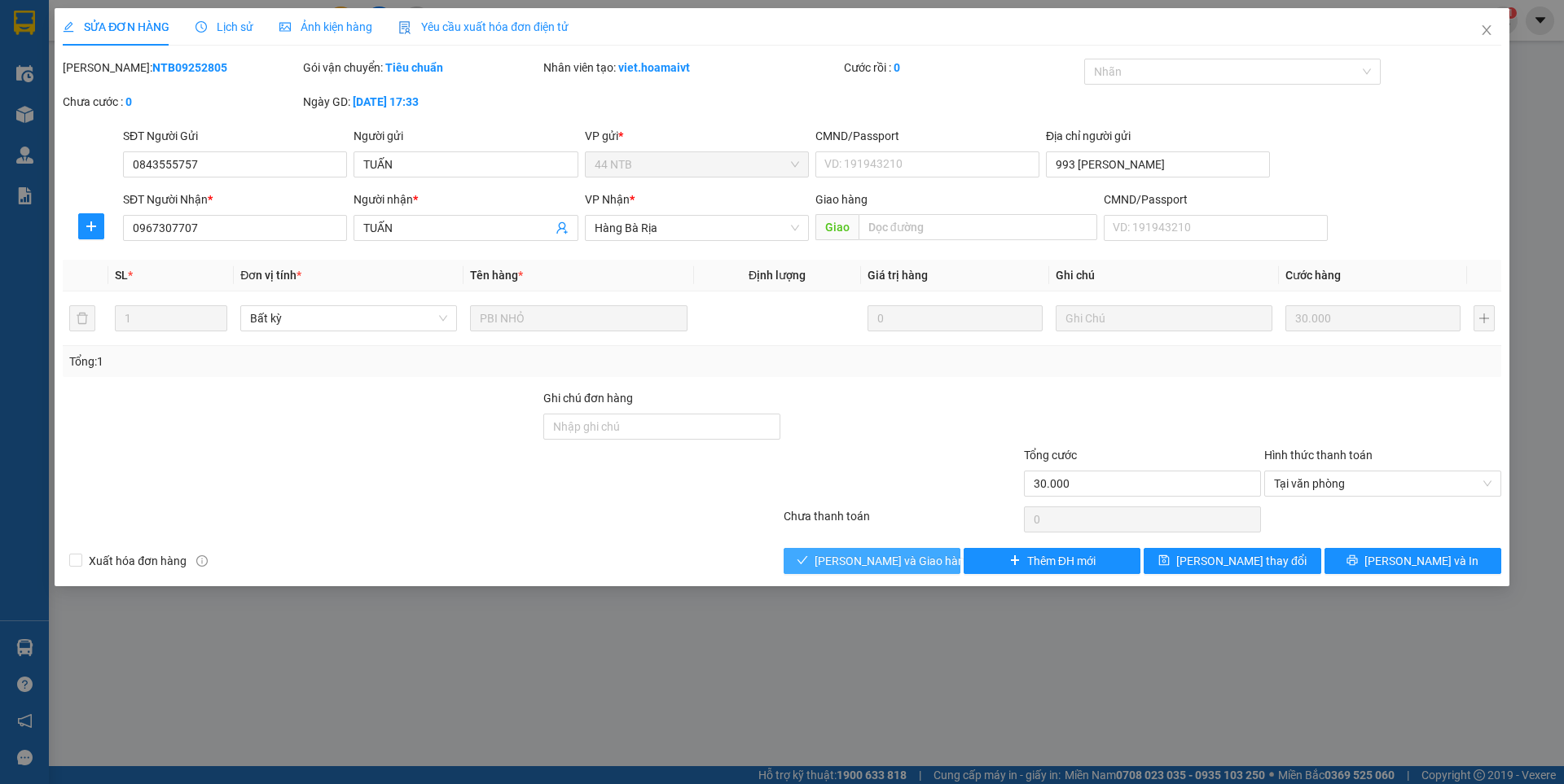
drag, startPoint x: 867, startPoint y: 555, endPoint x: 869, endPoint y: 546, distance: 9.2
click at [869, 558] on span "[PERSON_NAME] và Giao hàng" at bounding box center [893, 561] width 156 height 18
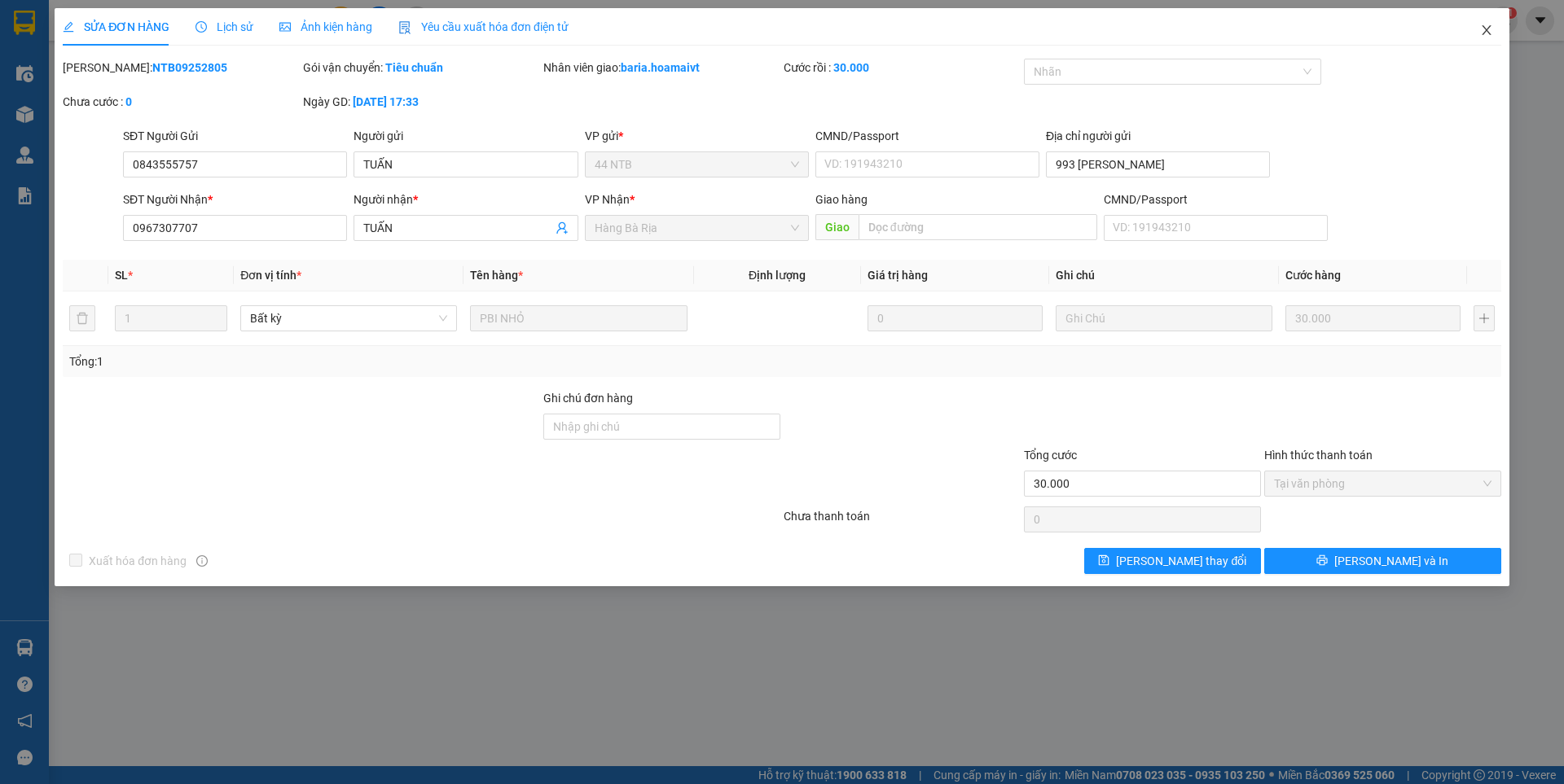
click at [1483, 30] on icon "close" at bounding box center [1486, 29] width 13 height 13
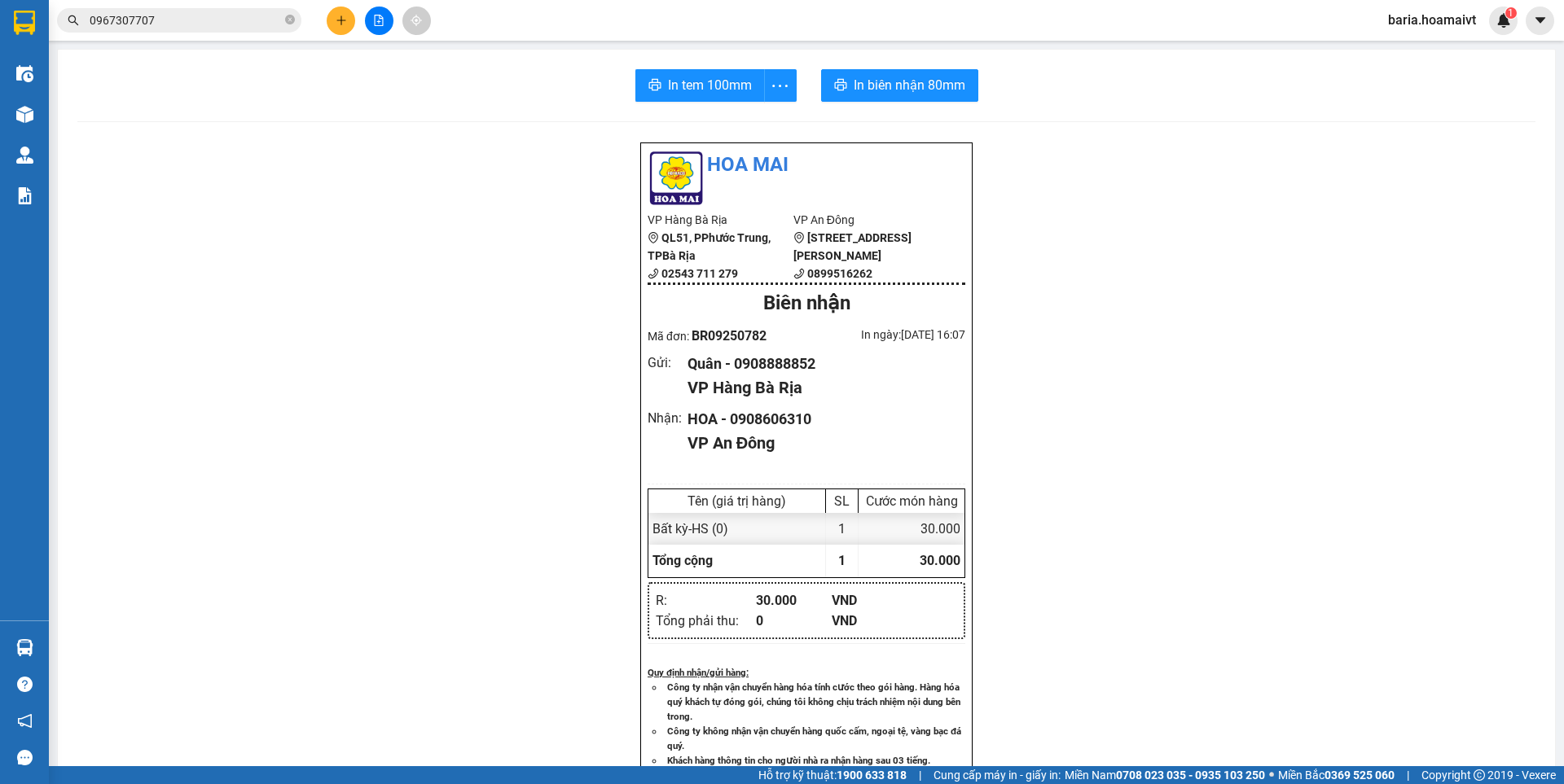
click at [207, 5] on div "Kết quả tìm kiếm ( 4 ) Bộ lọc Mã ĐH Trạng thái Món hàng Tổng cước Chưa cước Nhã…" at bounding box center [782, 20] width 1564 height 41
click at [213, 14] on input "0967307707" at bounding box center [185, 20] width 192 height 18
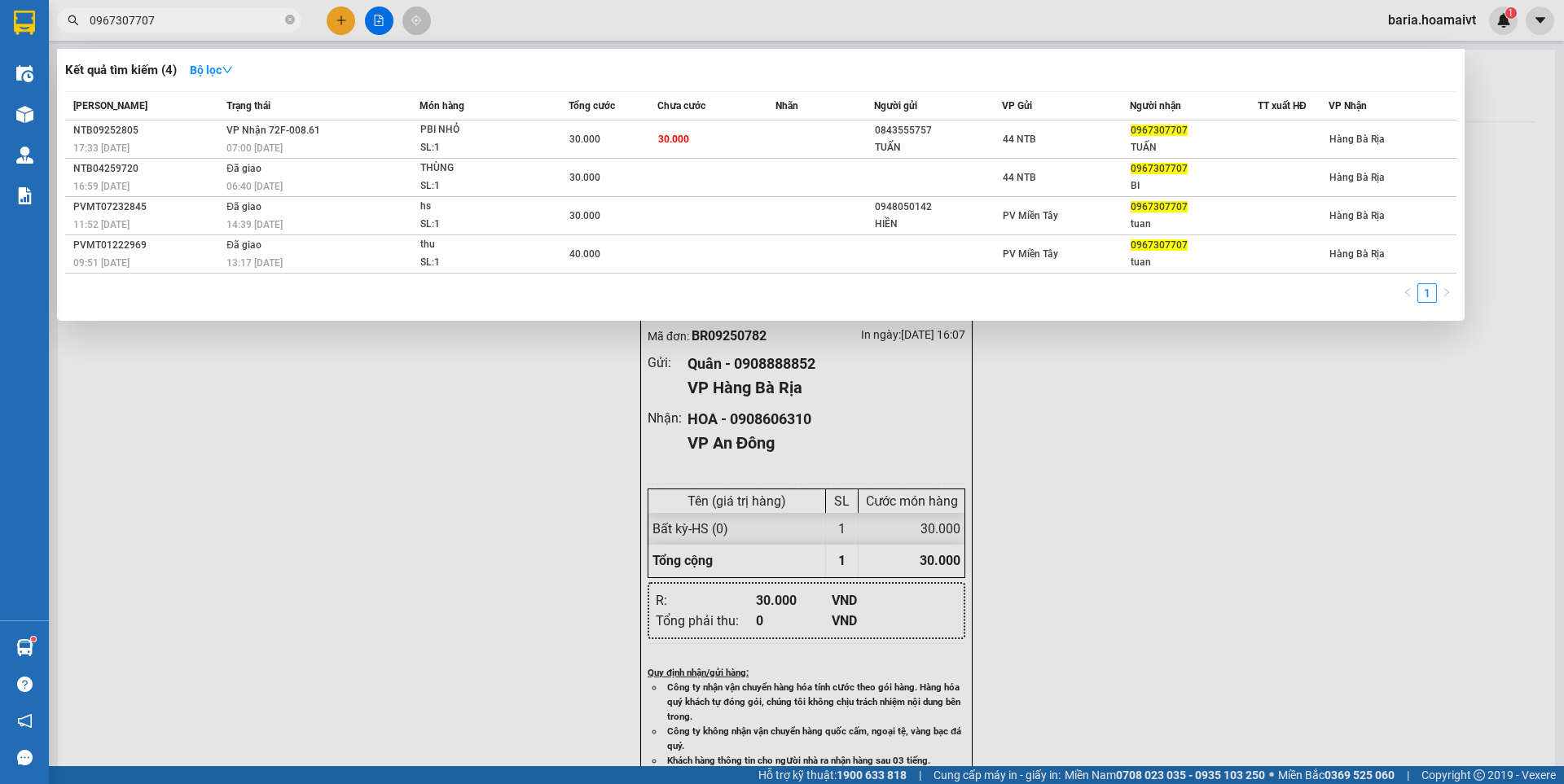
click at [284, 17] on span "0967307707" at bounding box center [179, 19] width 244 height 24
click at [292, 19] on icon "close-circle" at bounding box center [290, 19] width 10 height 10
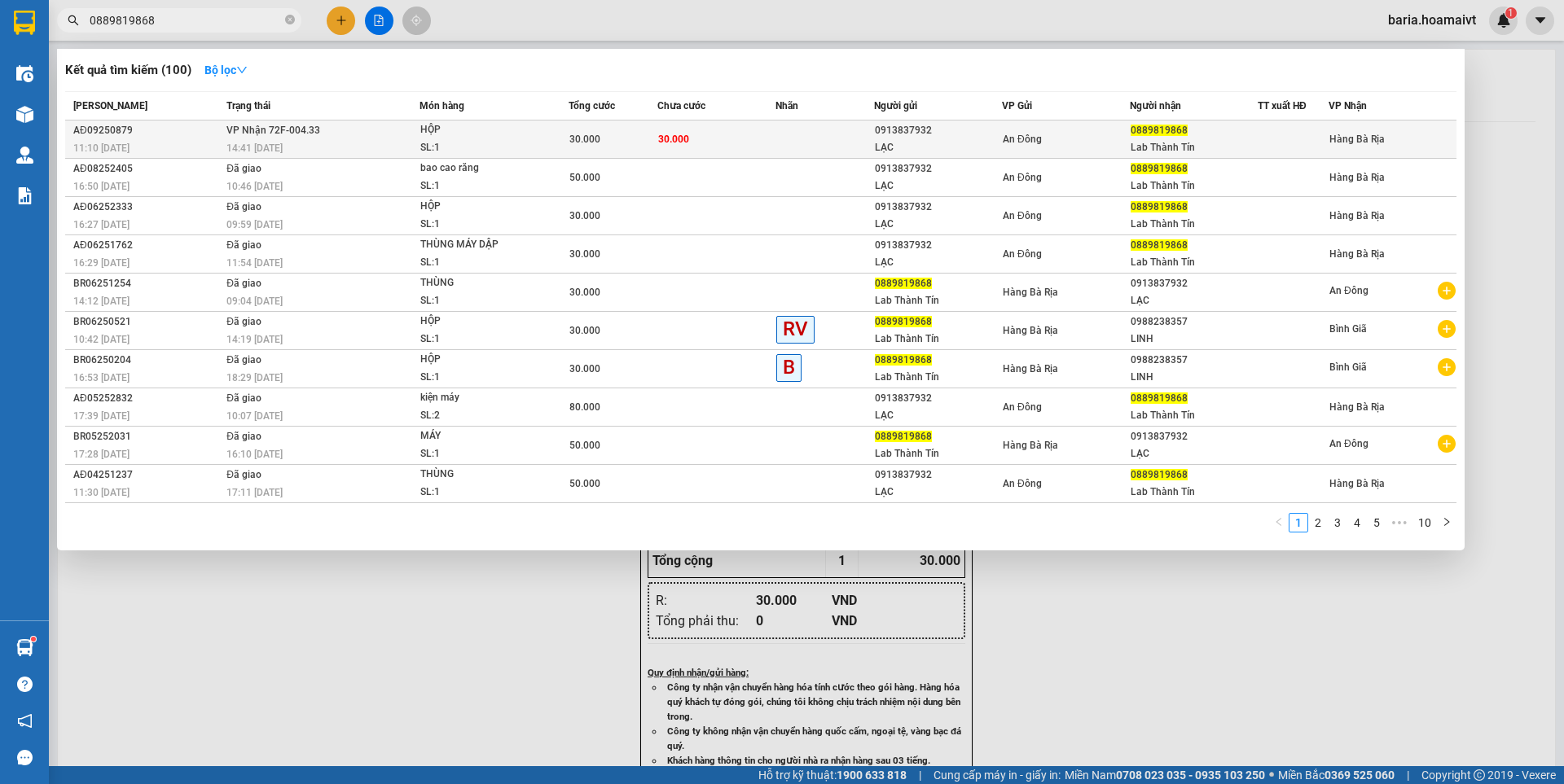
type input "0889819868"
click at [1136, 135] on span "0889819868" at bounding box center [1158, 130] width 57 height 12
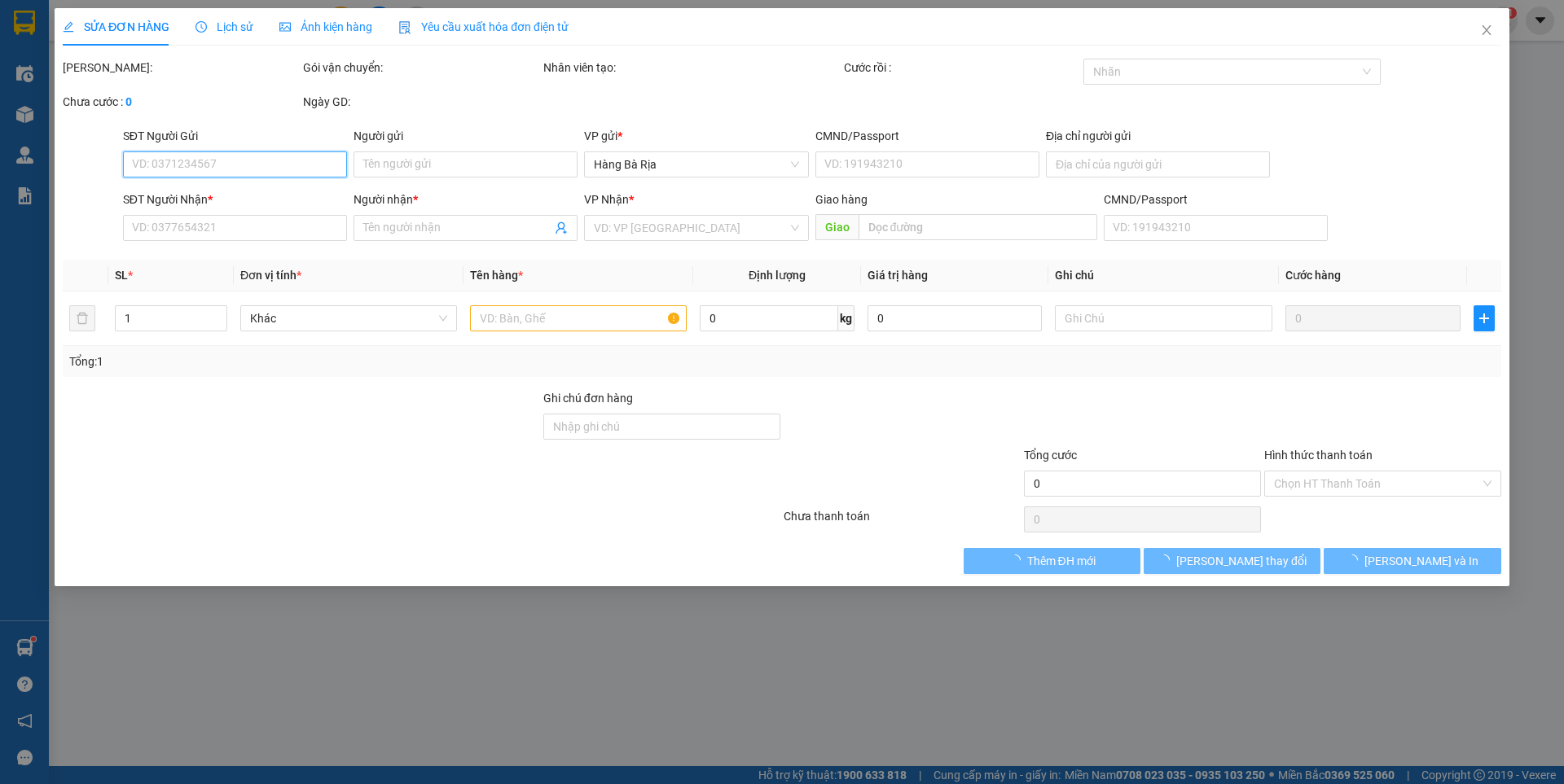
type input "0913837932"
type input "LẠC"
type input "079081027408"
type input "0889819868"
type input "Lab Thành Tín"
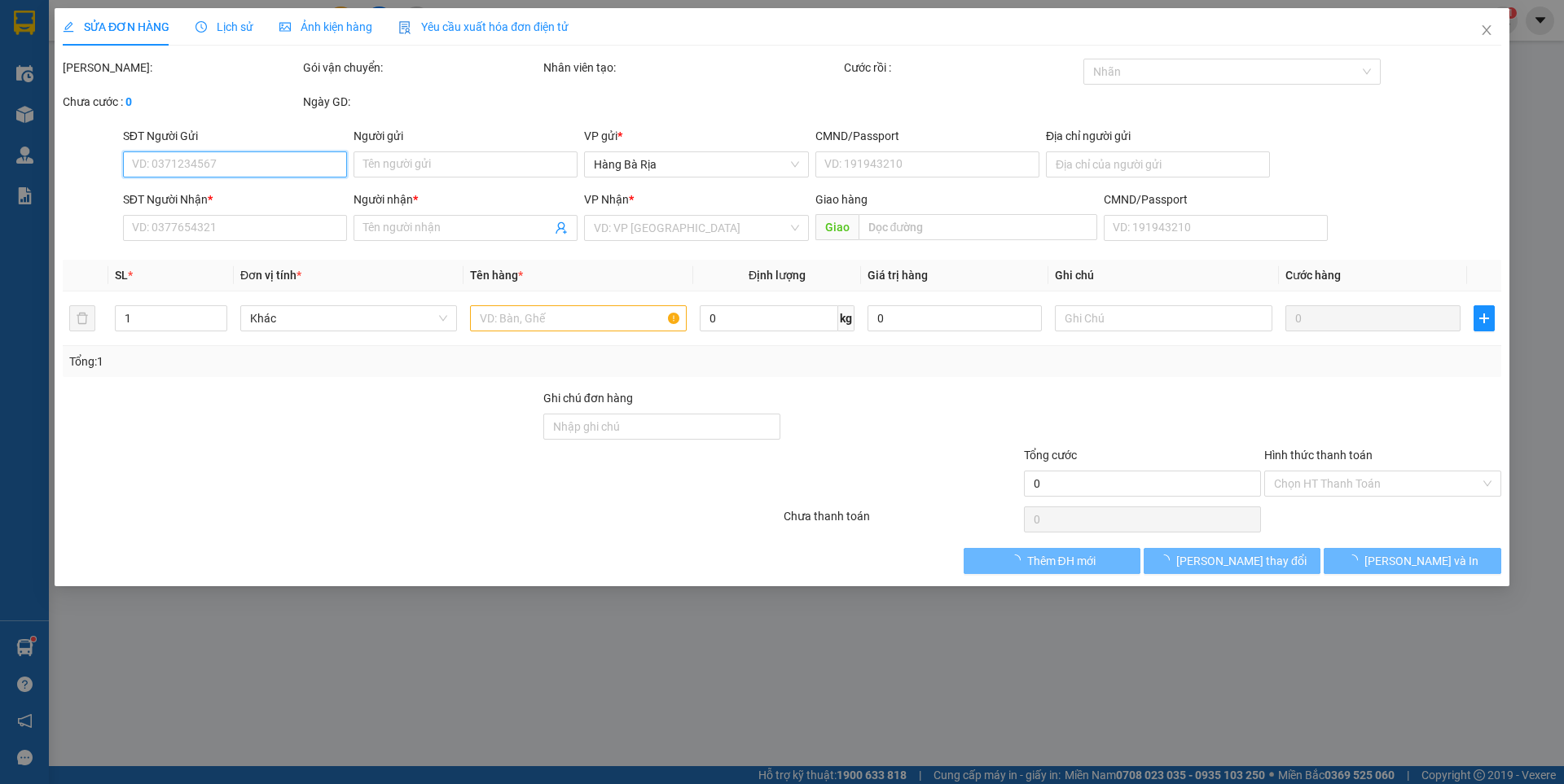
type input "30.000"
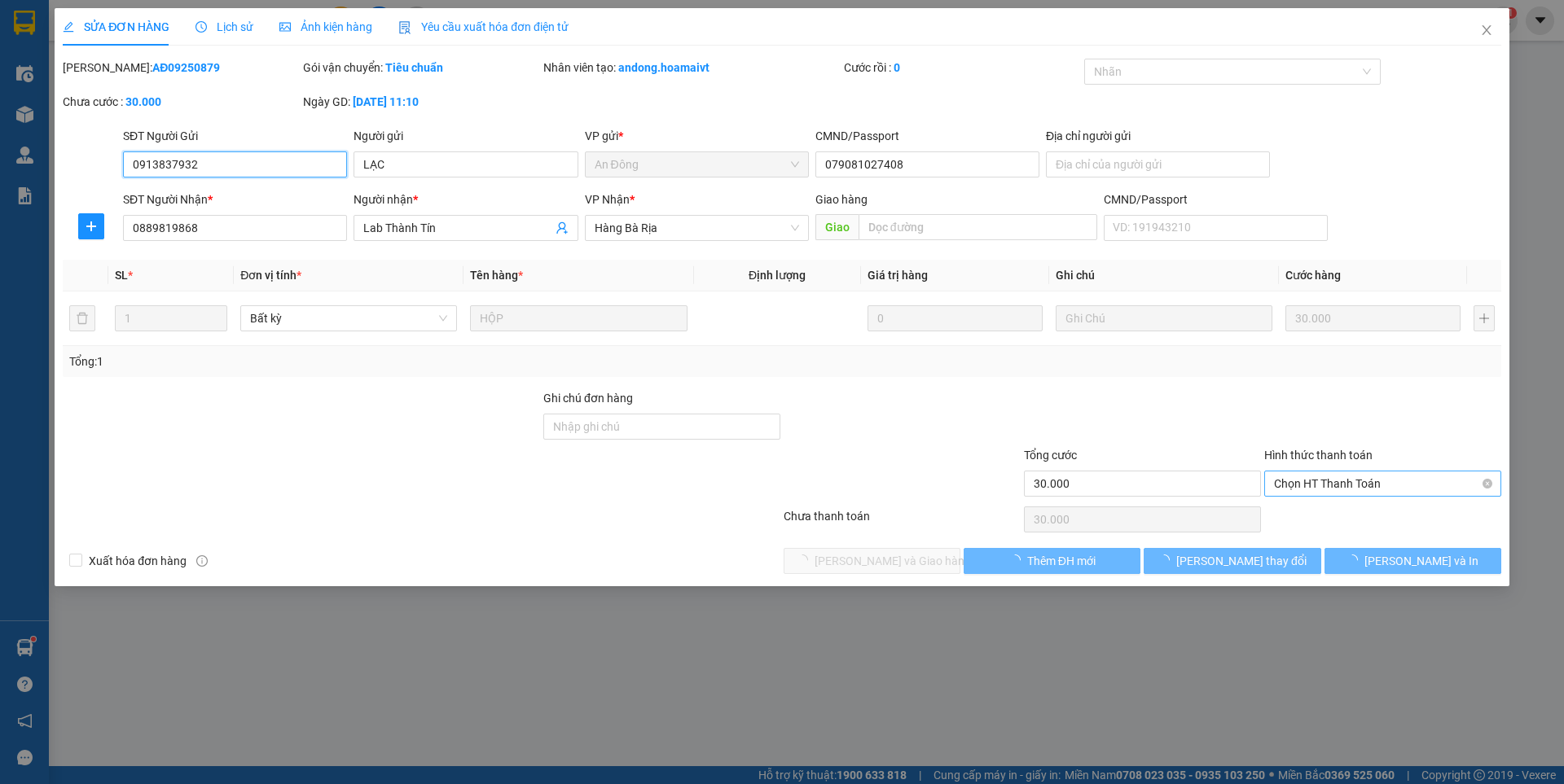
click at [1337, 480] on span "Chọn HT Thanh Toán" at bounding box center [1382, 483] width 217 height 24
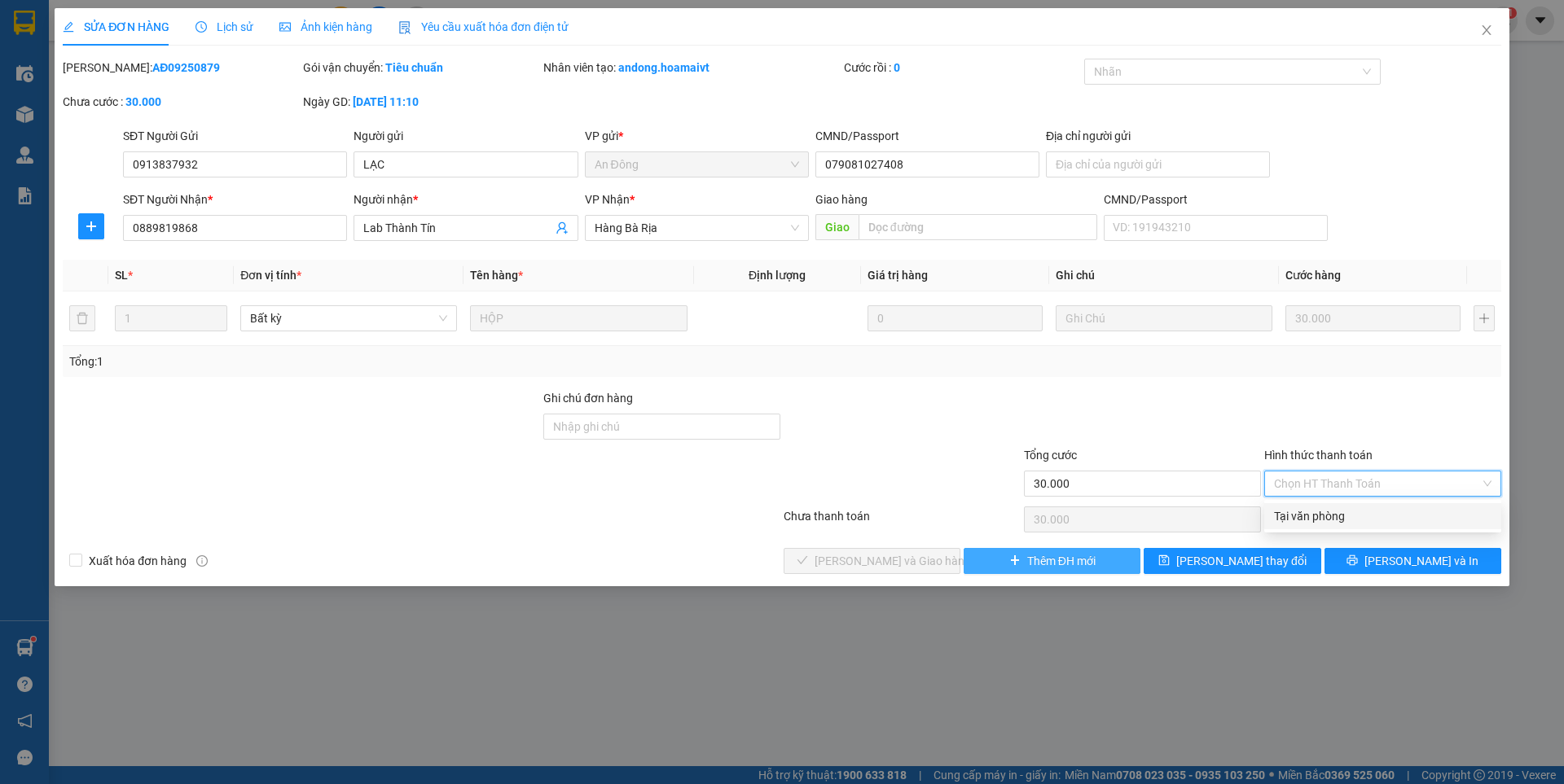
drag, startPoint x: 1317, startPoint y: 516, endPoint x: 1025, endPoint y: 566, distance: 296.2
click at [1309, 517] on div "Tại văn phòng" at bounding box center [1382, 516] width 217 height 18
type input "0"
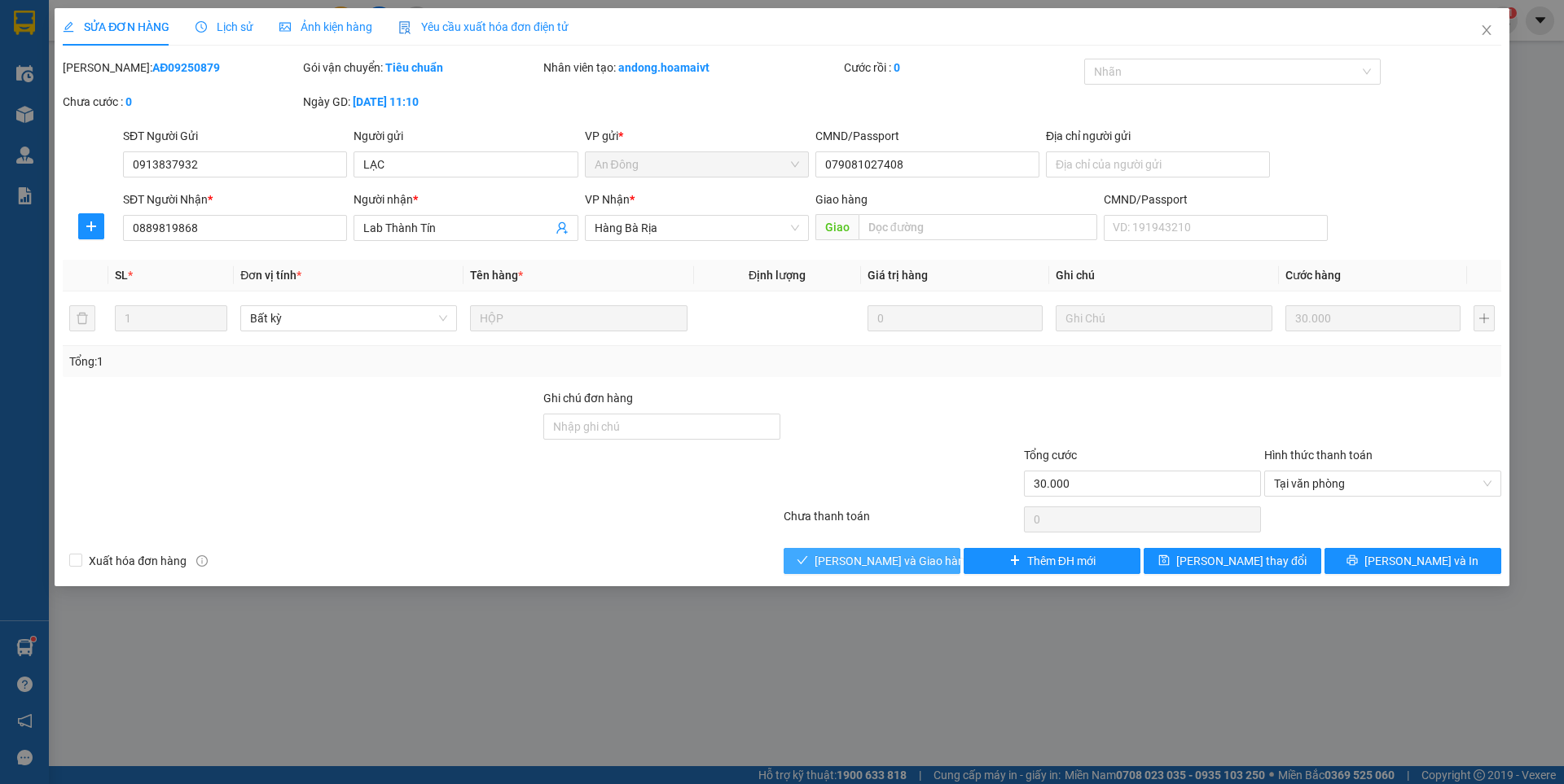
click at [915, 562] on span "[PERSON_NAME] và Giao hàng" at bounding box center [893, 561] width 156 height 18
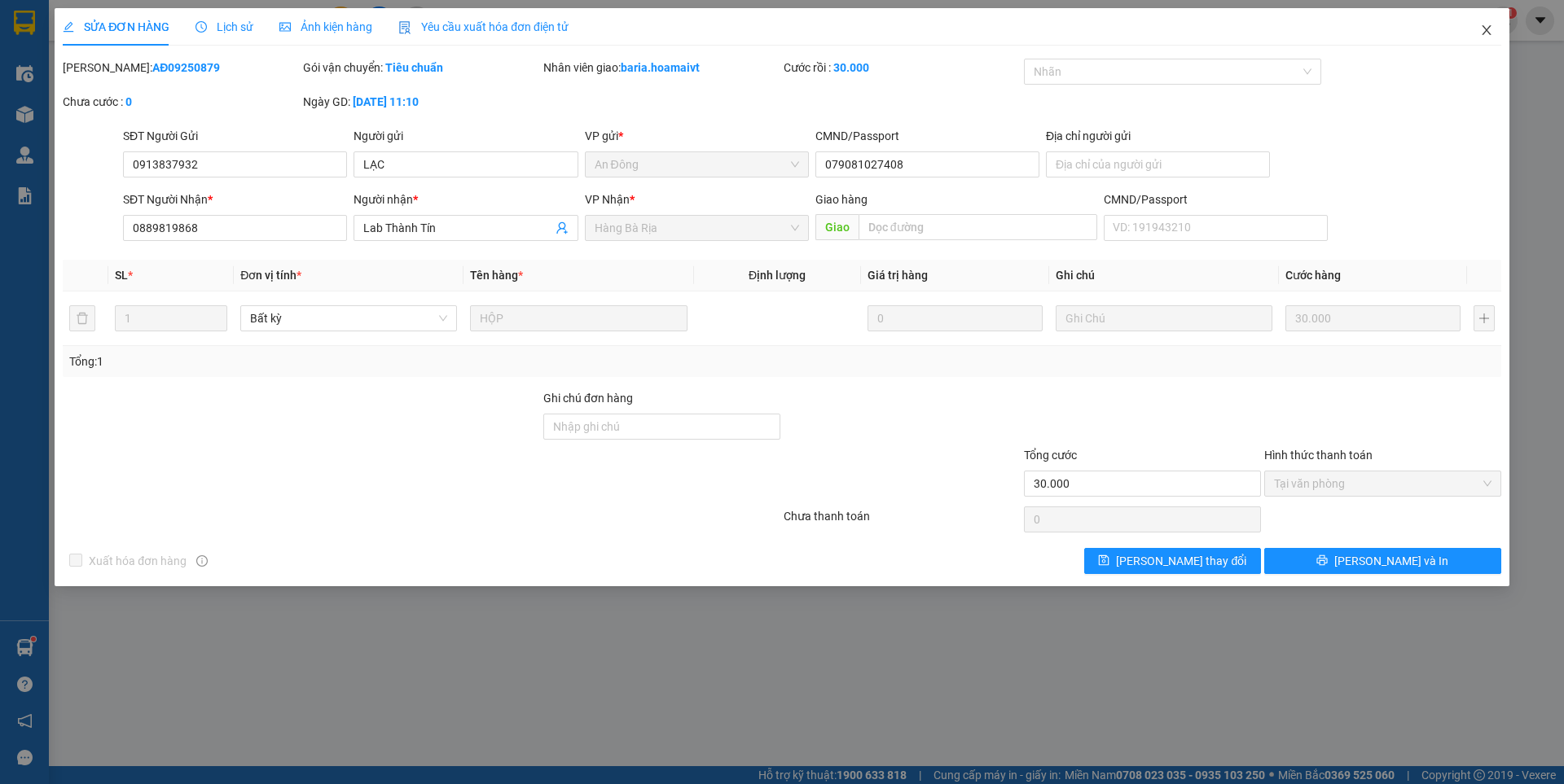
click at [1486, 30] on icon "close" at bounding box center [1486, 30] width 9 height 10
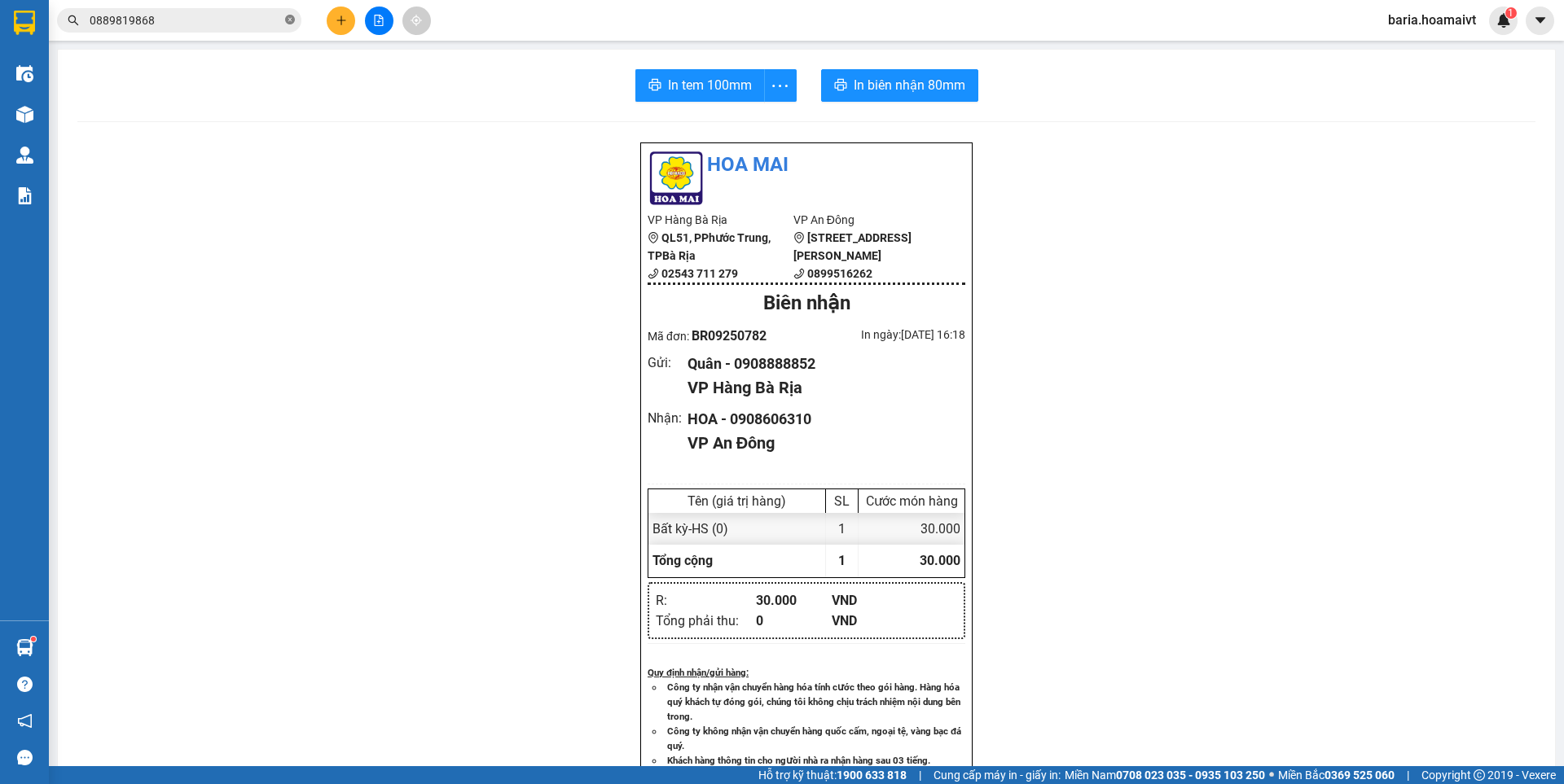
click at [286, 20] on icon "close-circle" at bounding box center [290, 19] width 10 height 10
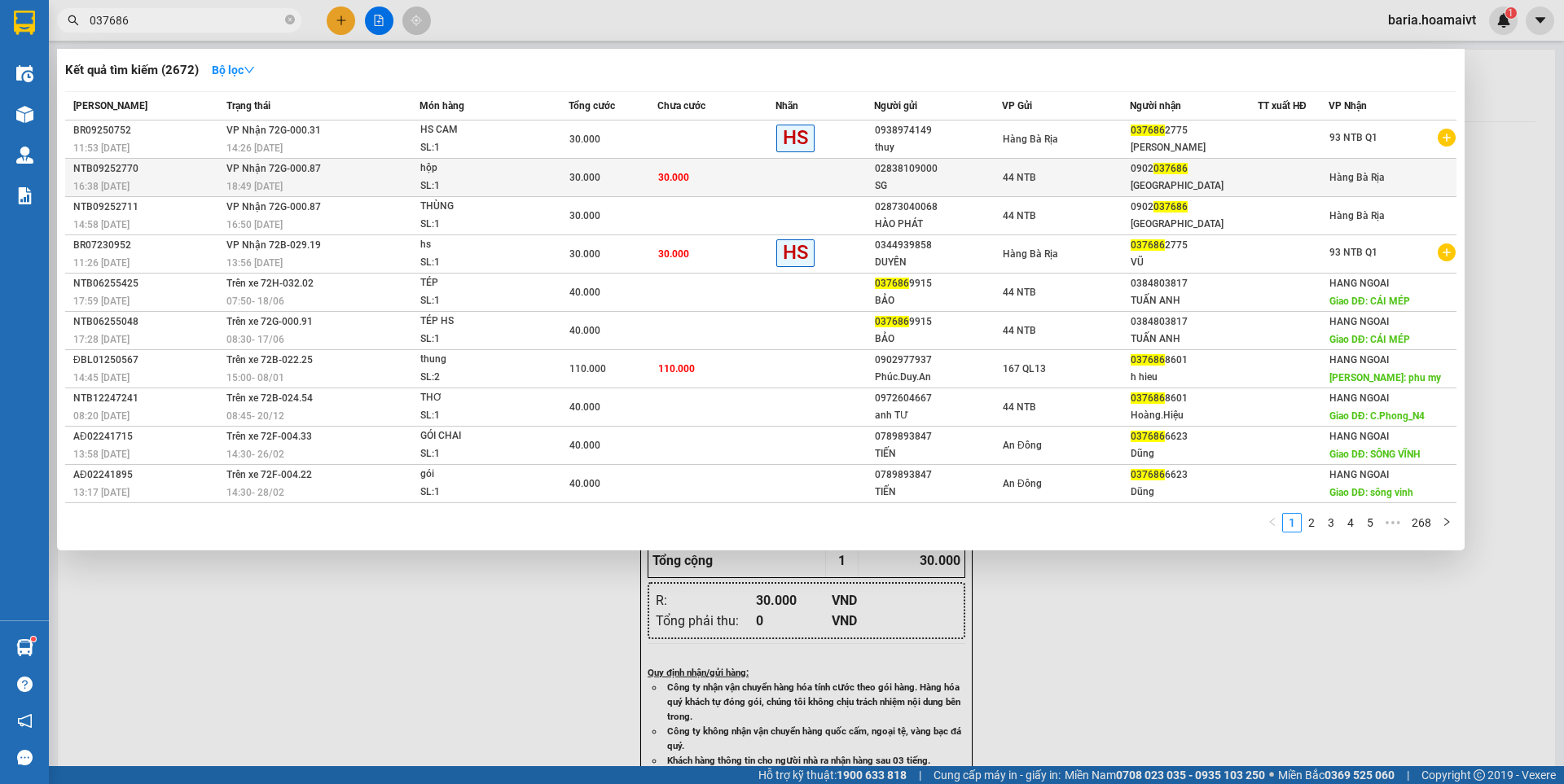
type input "037686"
click at [1172, 185] on div "[GEOGRAPHIC_DATA]" at bounding box center [1193, 186] width 127 height 17
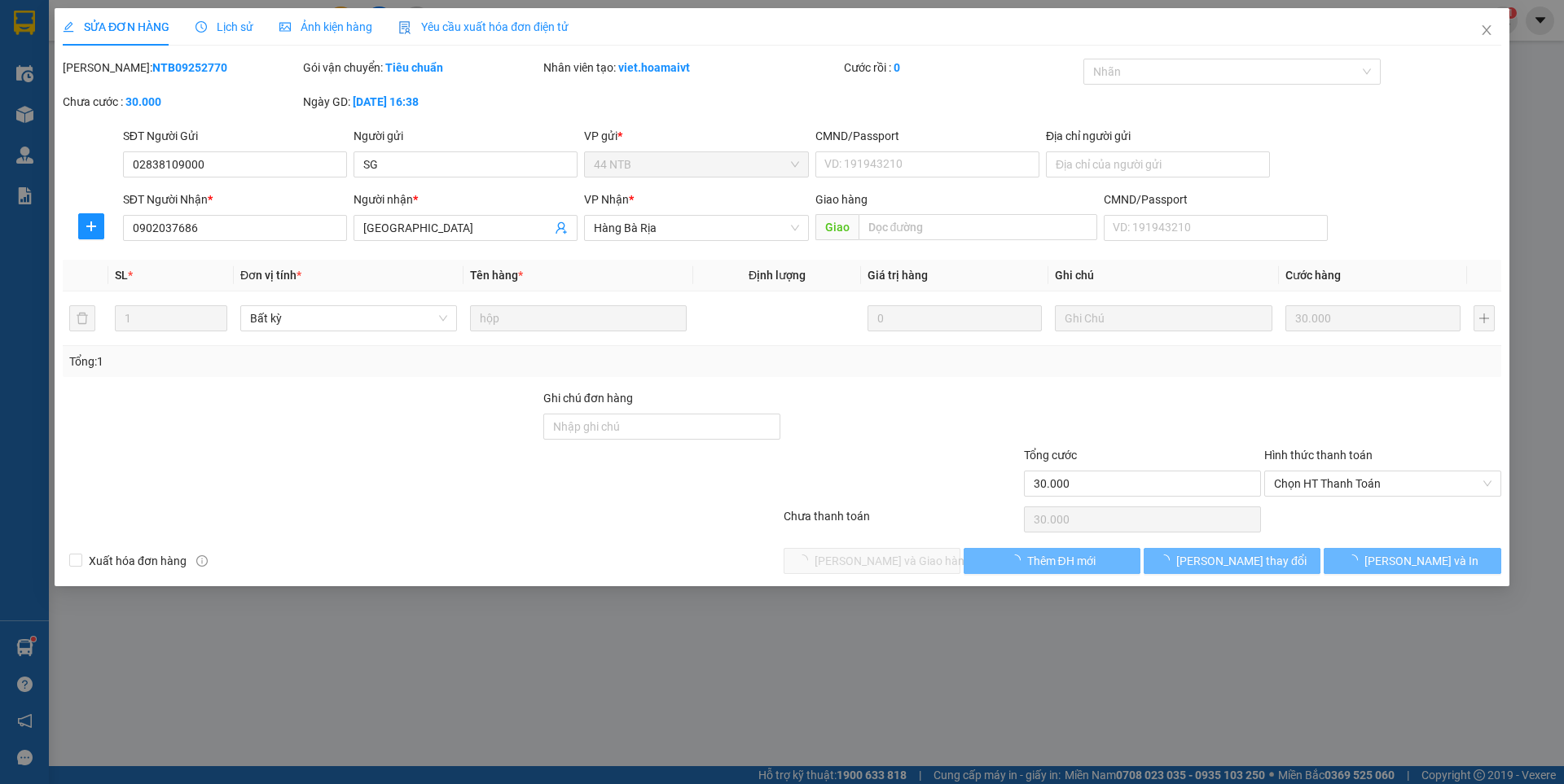
type input "02838109000"
type input "SG"
type input "0902037686"
type input "[GEOGRAPHIC_DATA]"
type input "30.000"
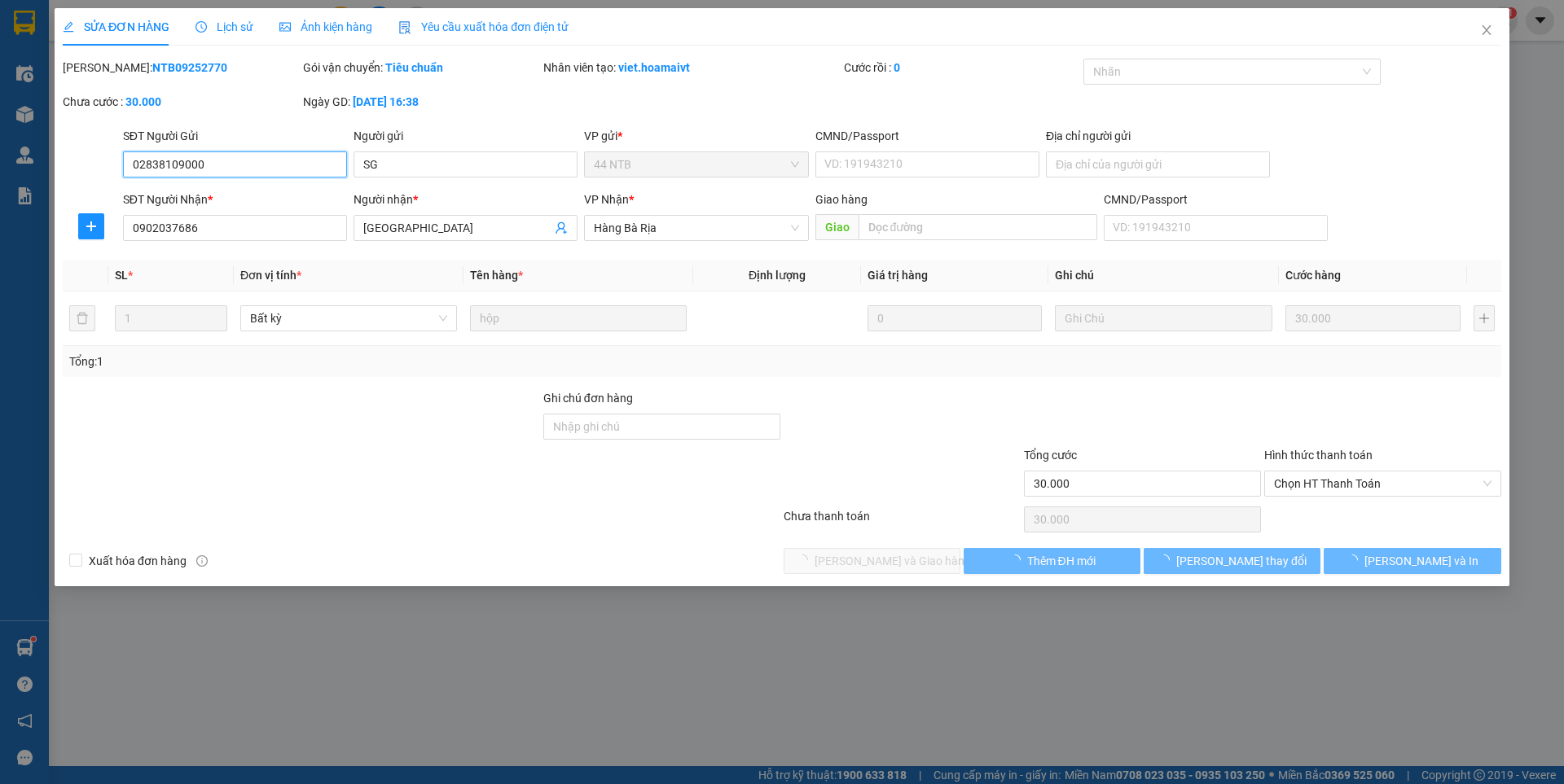
click at [1300, 486] on span "Chọn HT Thanh Toán" at bounding box center [1382, 483] width 217 height 24
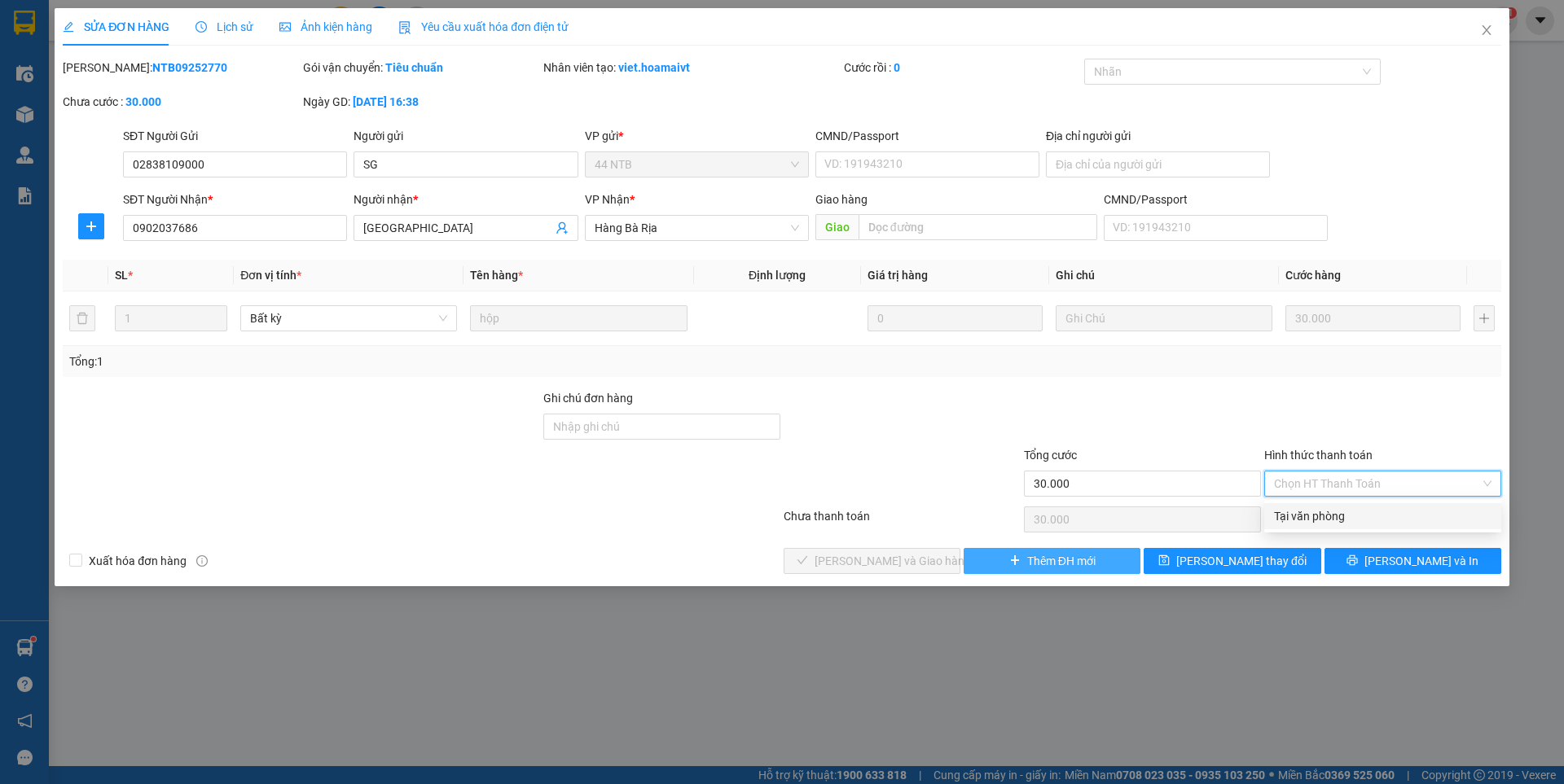
drag, startPoint x: 1288, startPoint y: 520, endPoint x: 1098, endPoint y: 549, distance: 192.2
click at [1279, 527] on div "Tại văn phòng" at bounding box center [1382, 516] width 237 height 26
type input "0"
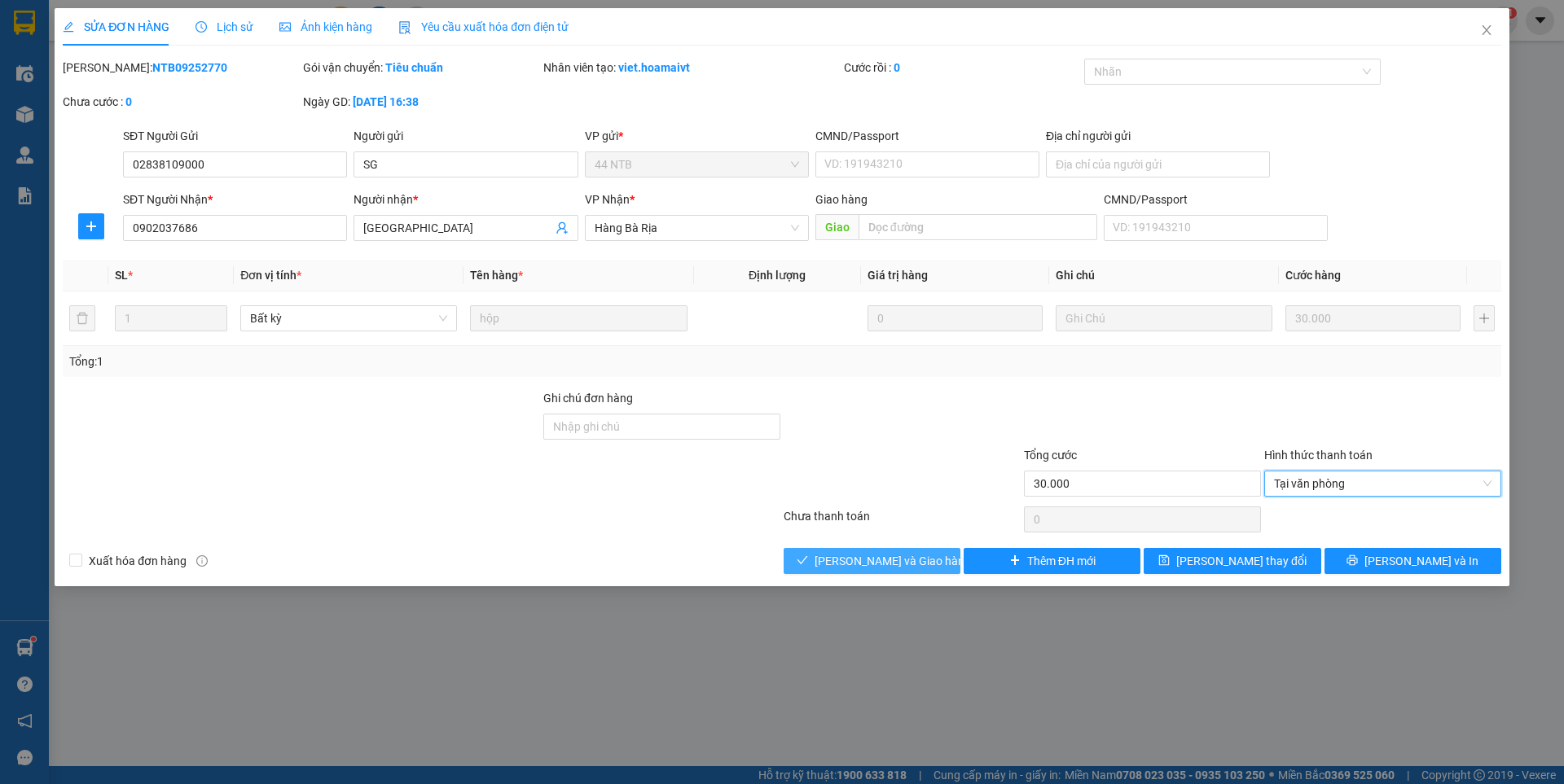
click at [903, 564] on span "[PERSON_NAME] và Giao hàng" at bounding box center [893, 561] width 156 height 18
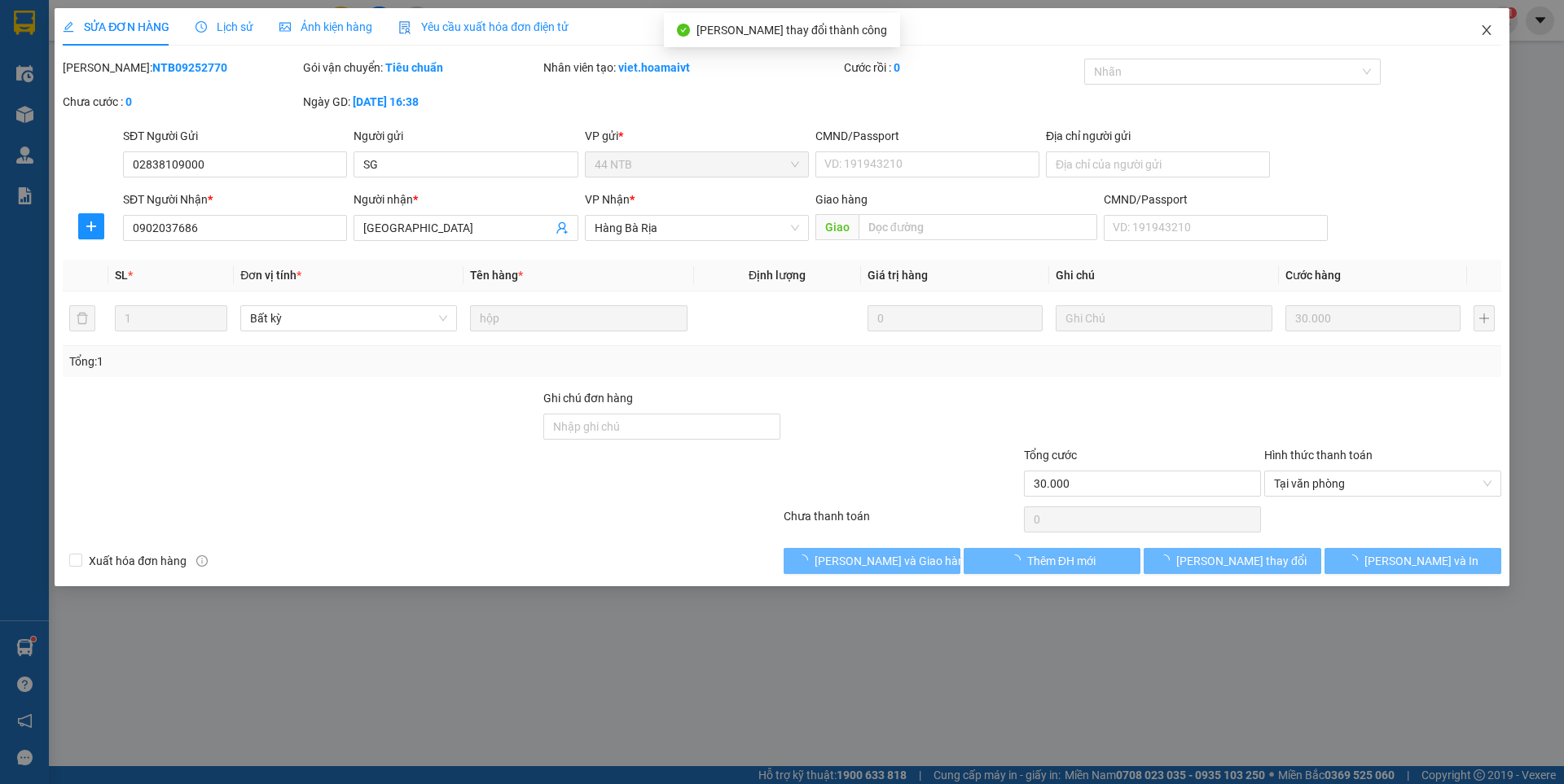
click at [1490, 31] on icon "close" at bounding box center [1486, 29] width 13 height 13
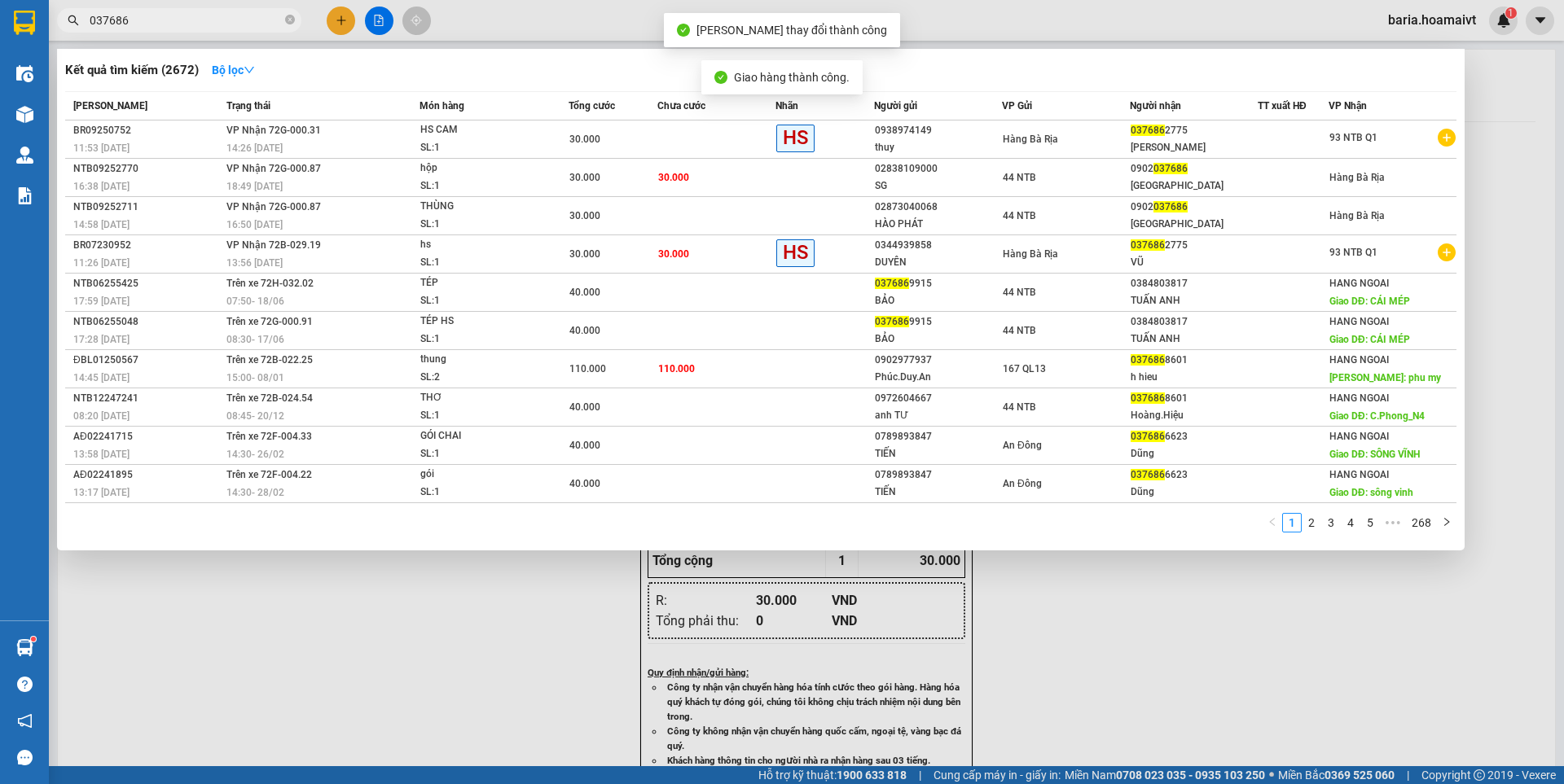
click at [272, 16] on input "037686" at bounding box center [185, 20] width 192 height 18
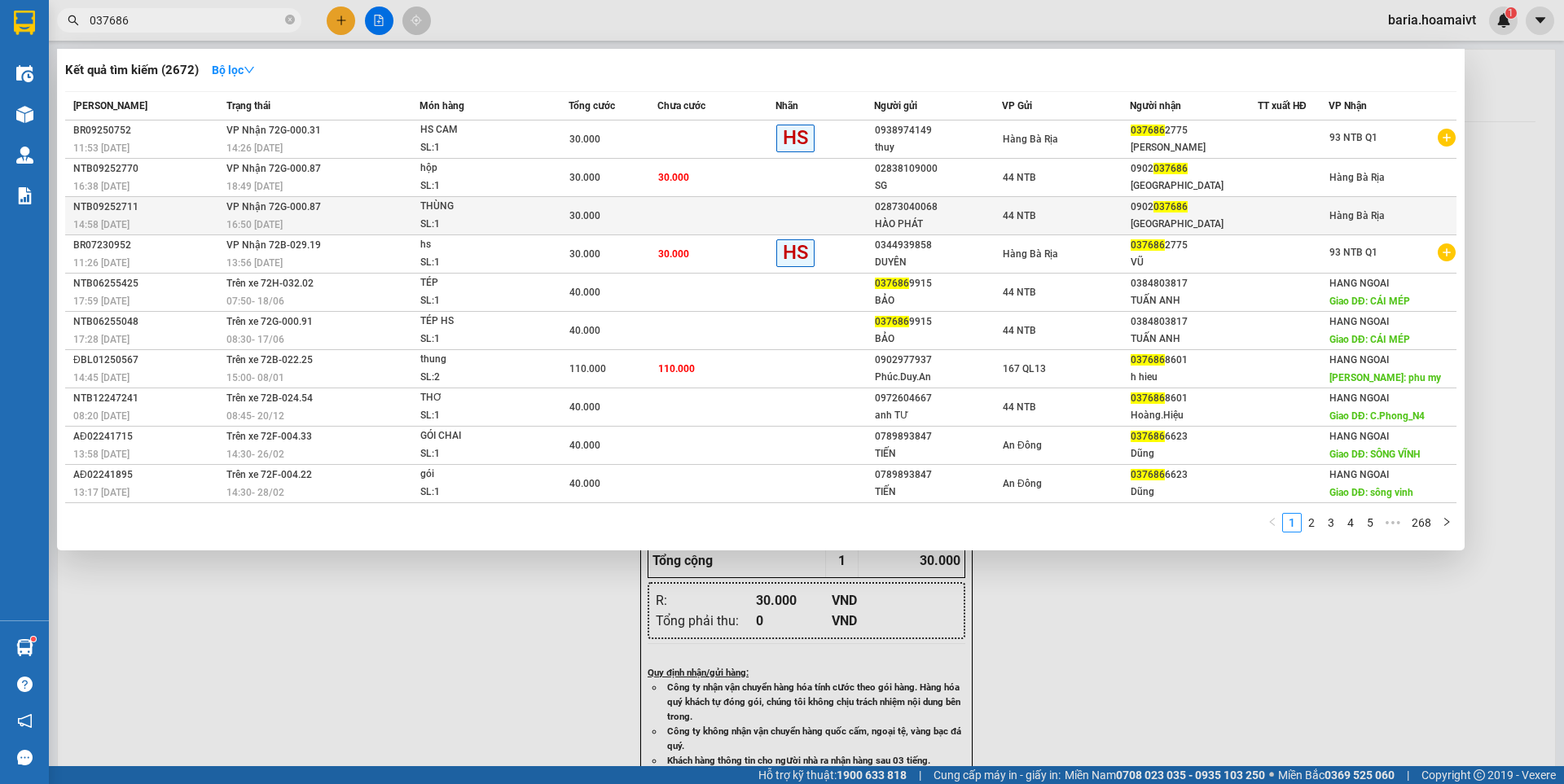
click at [1113, 230] on td "44 NTB" at bounding box center [1066, 216] width 128 height 39
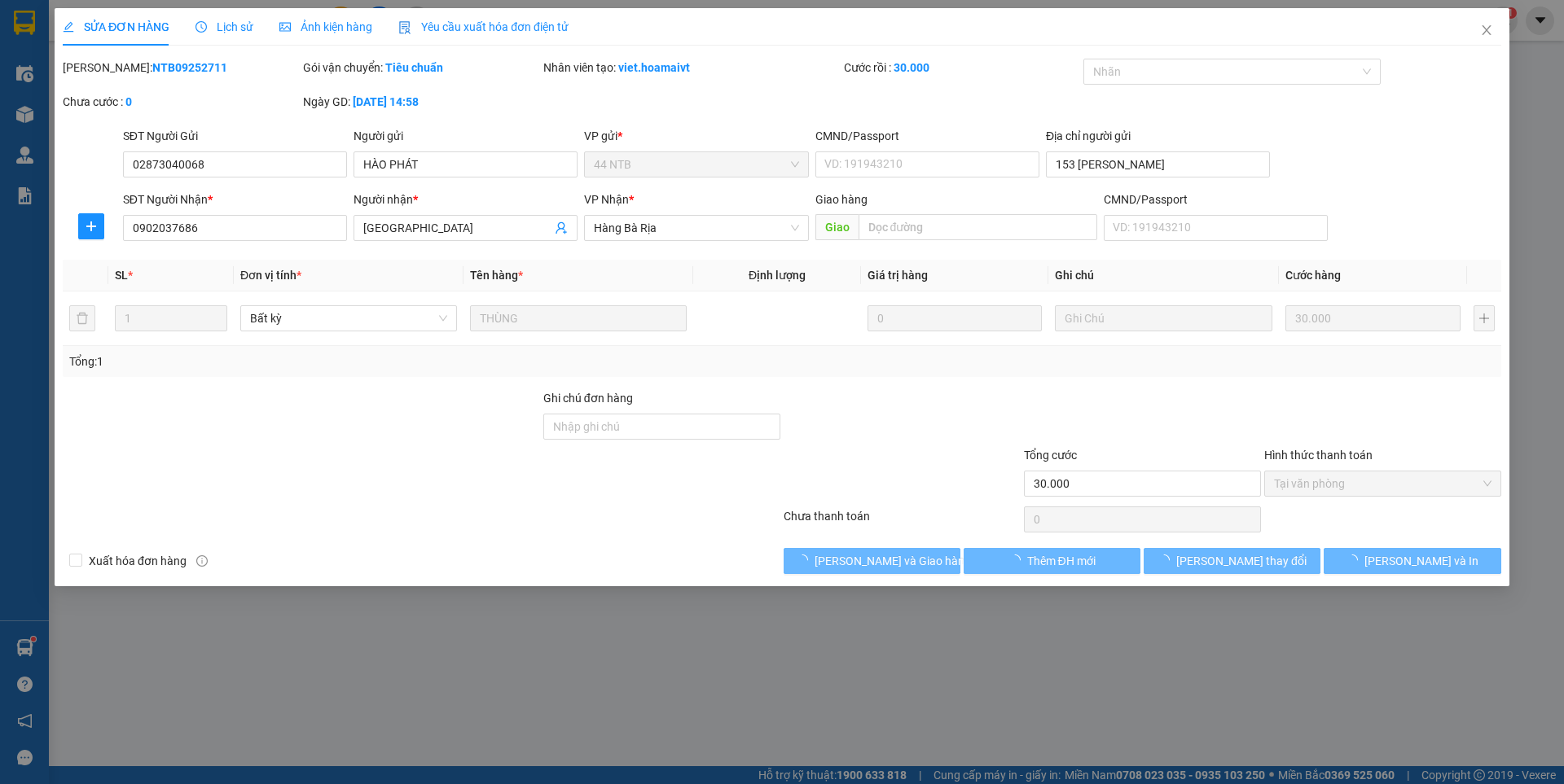
type input "02873040068"
type input "HÀO PHÁT"
type input "153 [PERSON_NAME]"
type input "0902037686"
type input "[GEOGRAPHIC_DATA]"
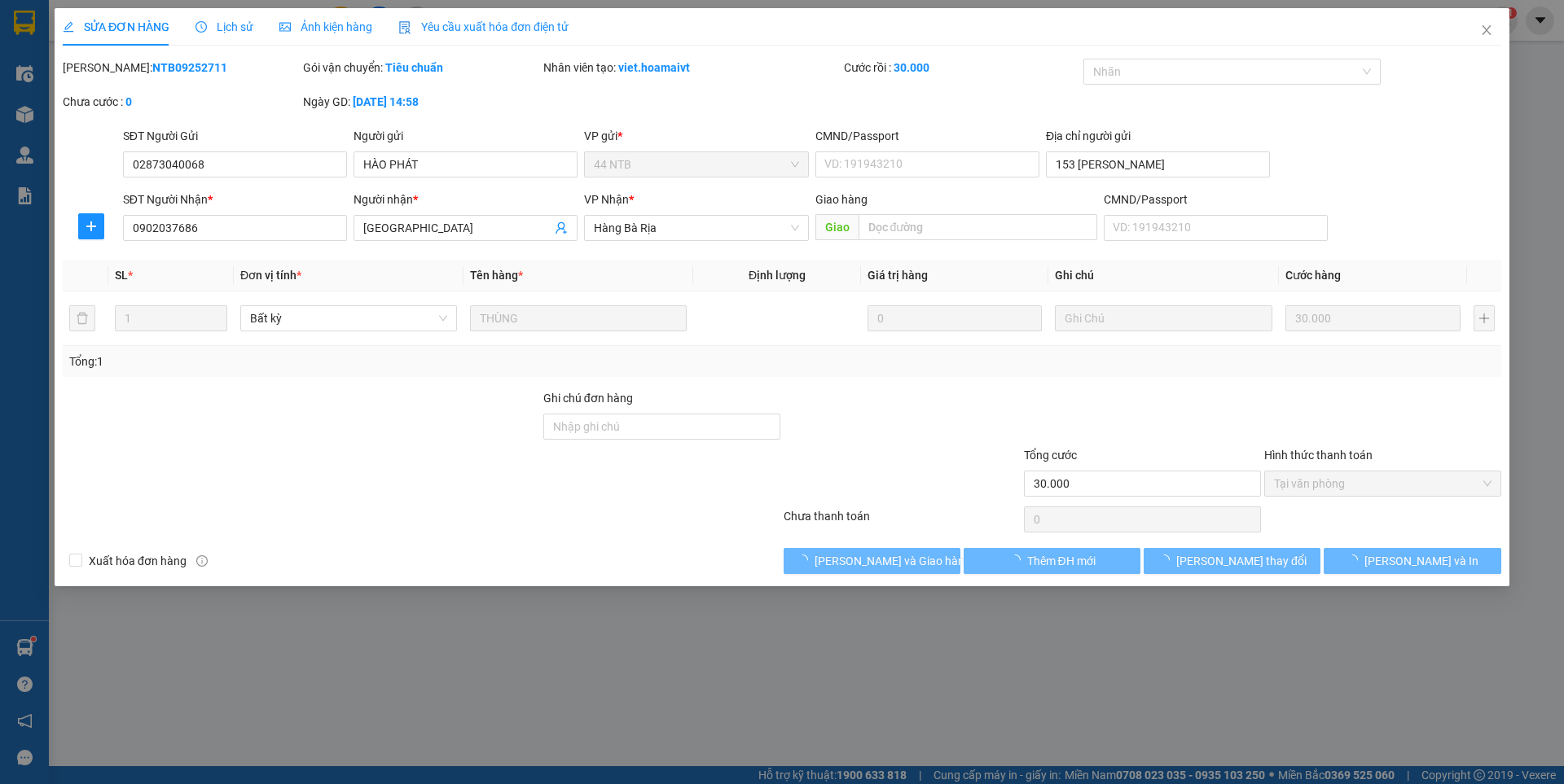
type input "30.000"
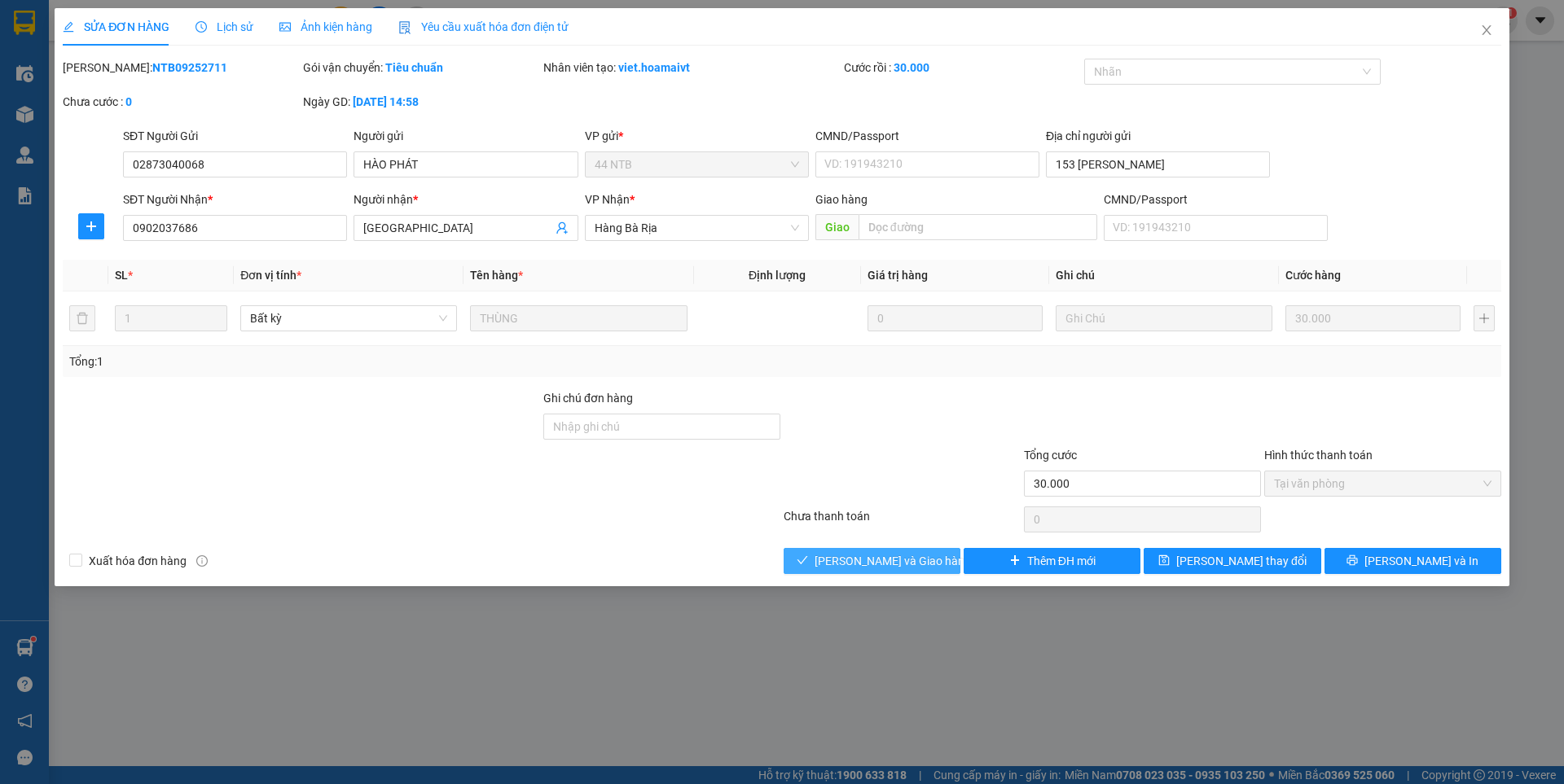
click at [898, 558] on span "[PERSON_NAME] và Giao hàng" at bounding box center [893, 561] width 156 height 18
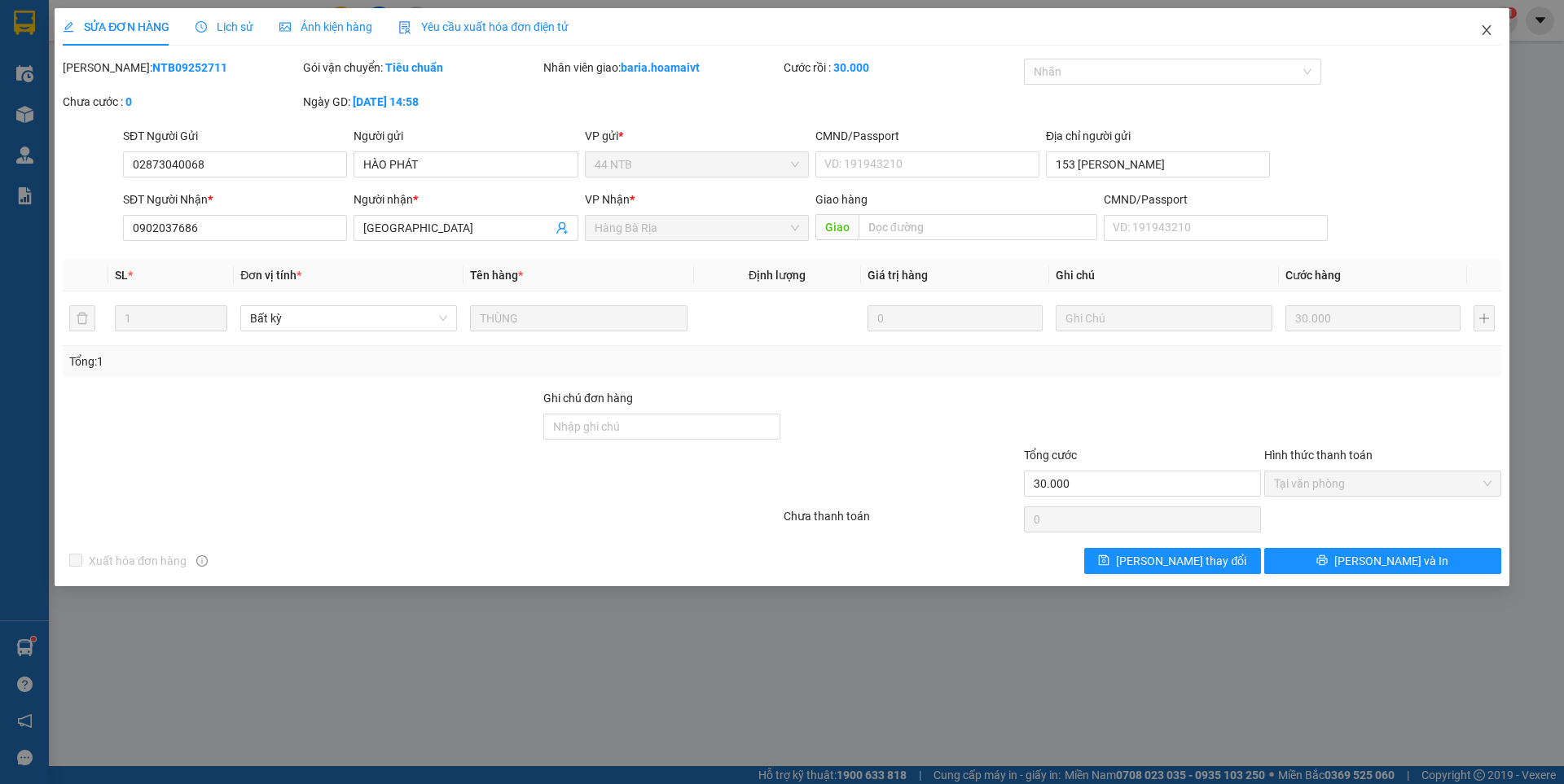
click at [1487, 29] on icon "close" at bounding box center [1486, 29] width 13 height 13
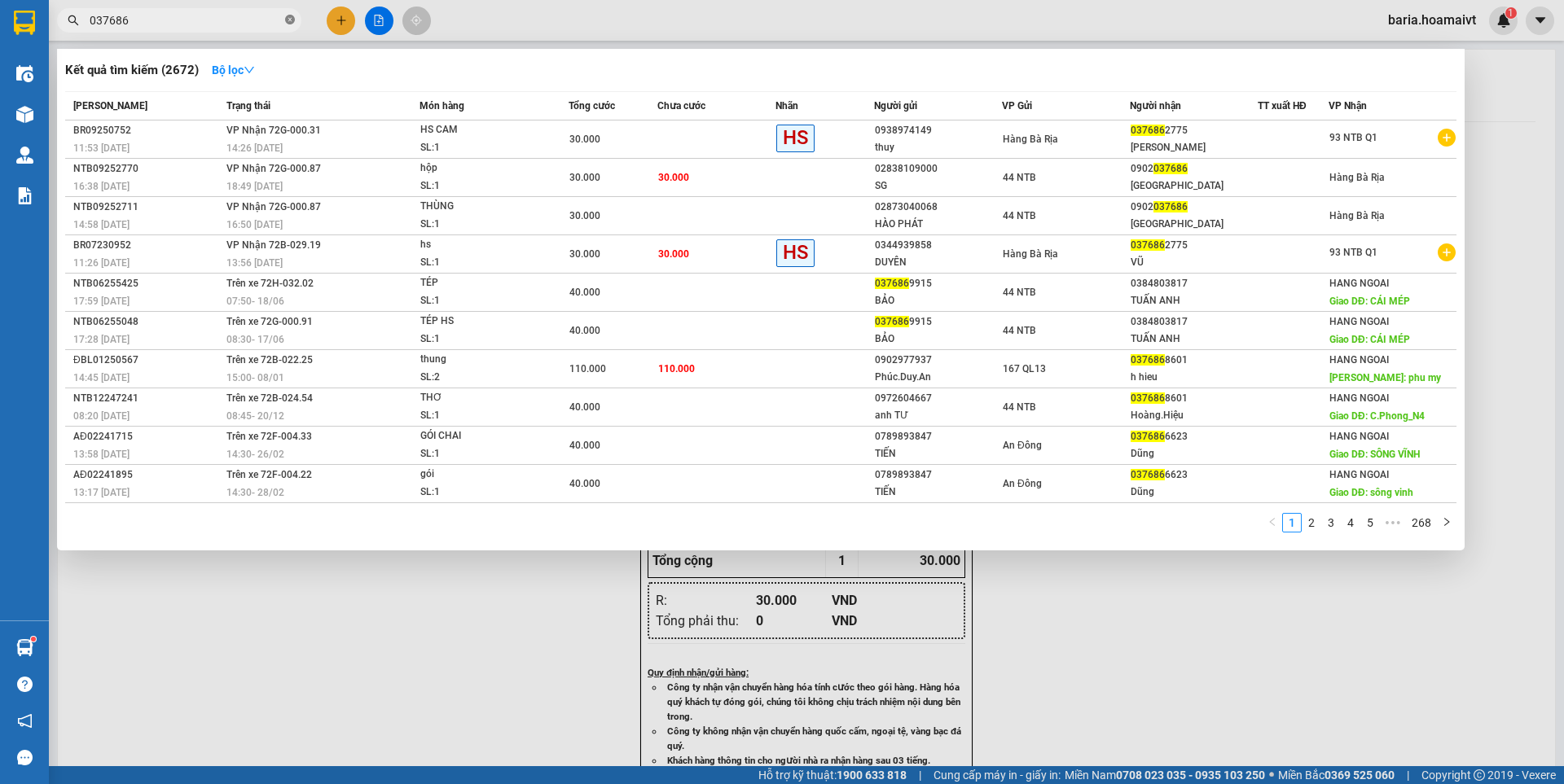
click at [292, 19] on icon "close-circle" at bounding box center [290, 19] width 10 height 10
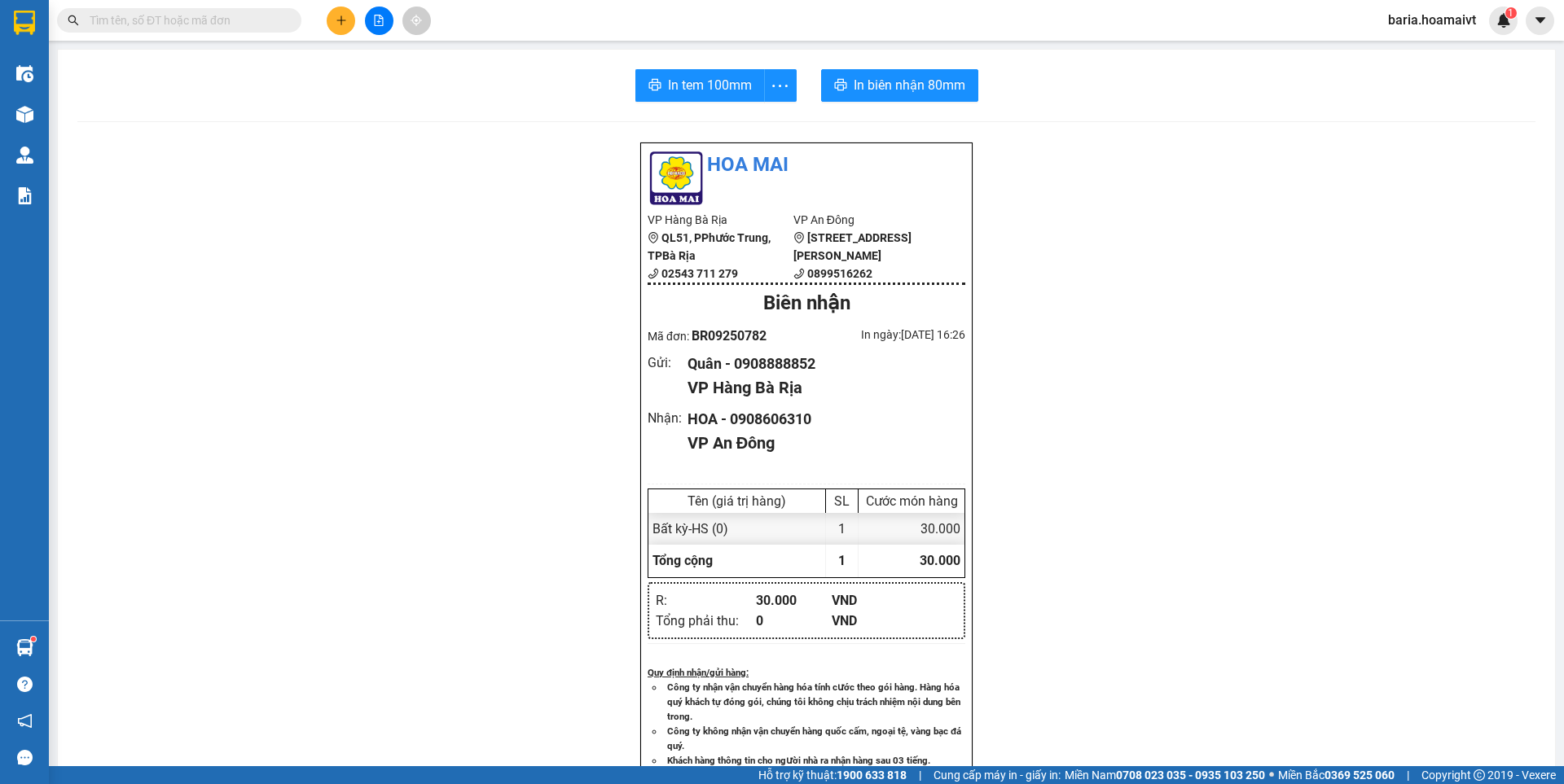
click at [249, 23] on input "text" at bounding box center [185, 20] width 192 height 18
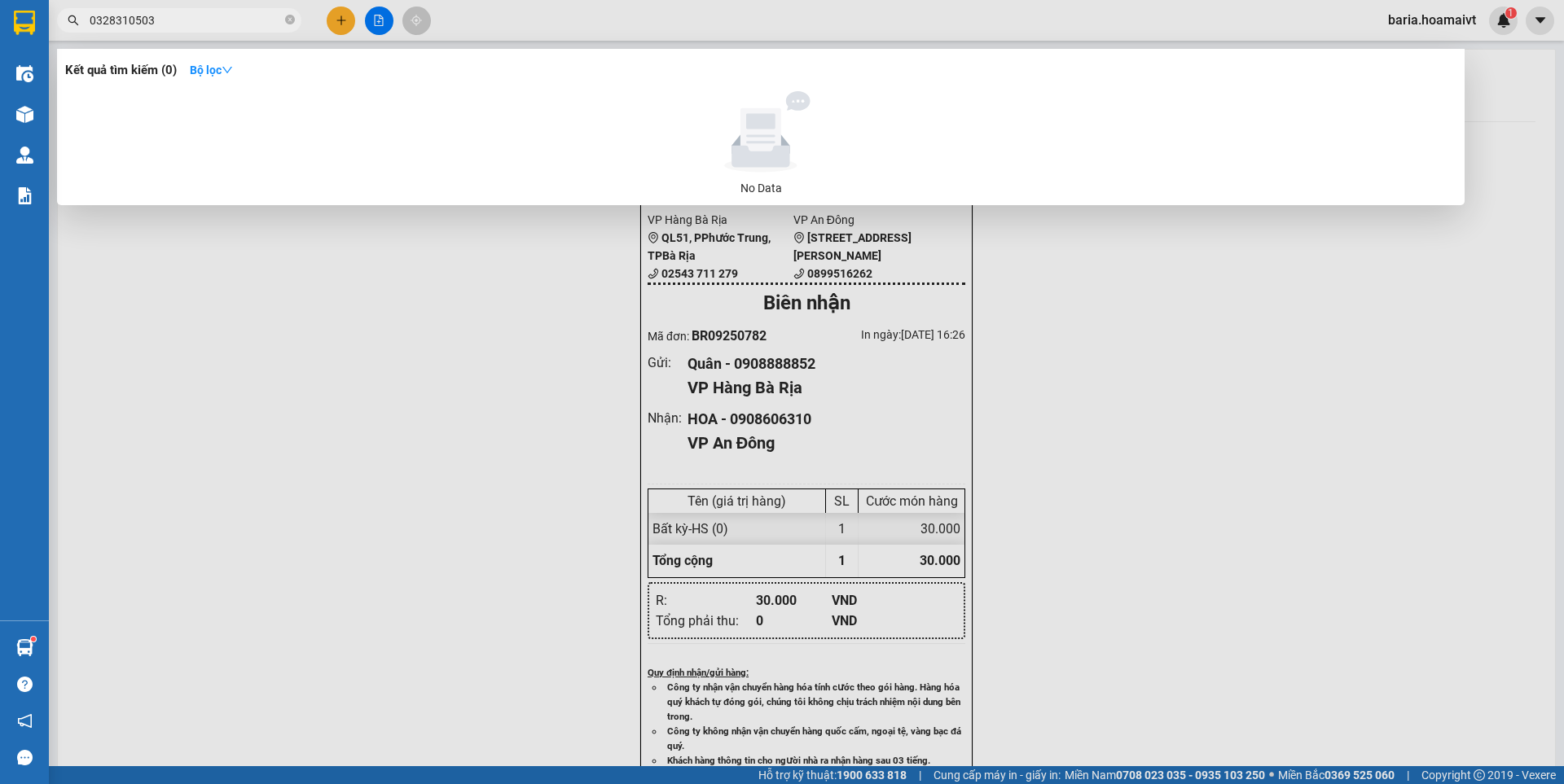
type input "0328310503"
